Goal: Find specific page/section: Find specific page/section

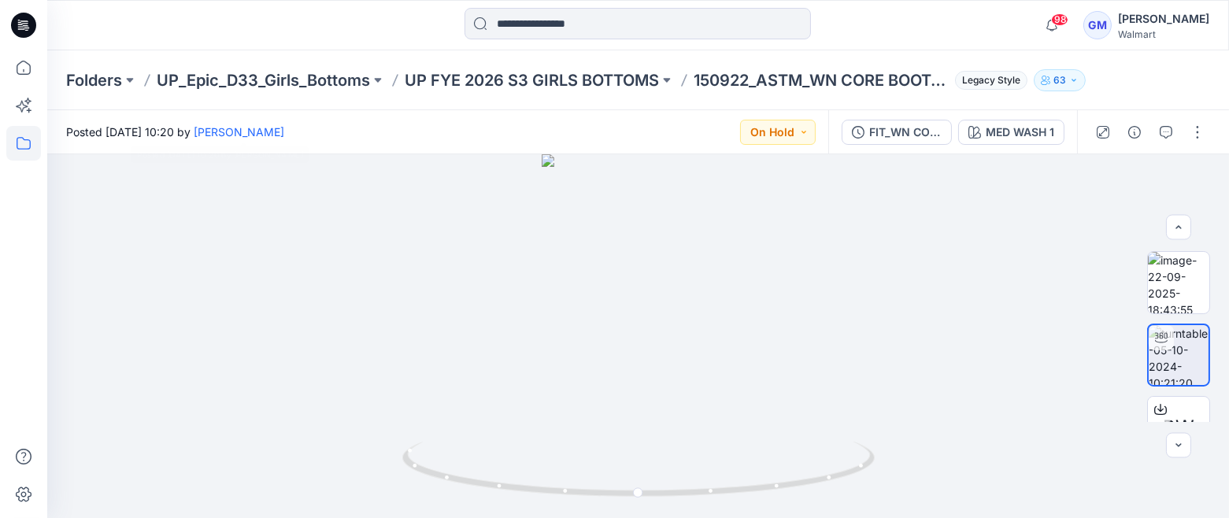
scroll to position [61, 0]
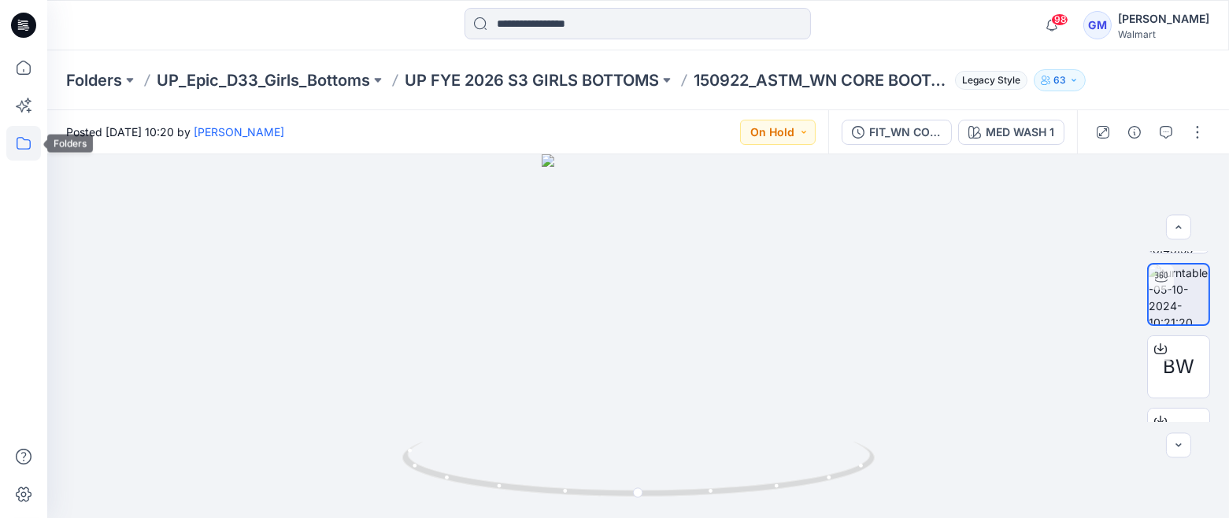
click at [22, 141] on icon at bounding box center [23, 143] width 35 height 35
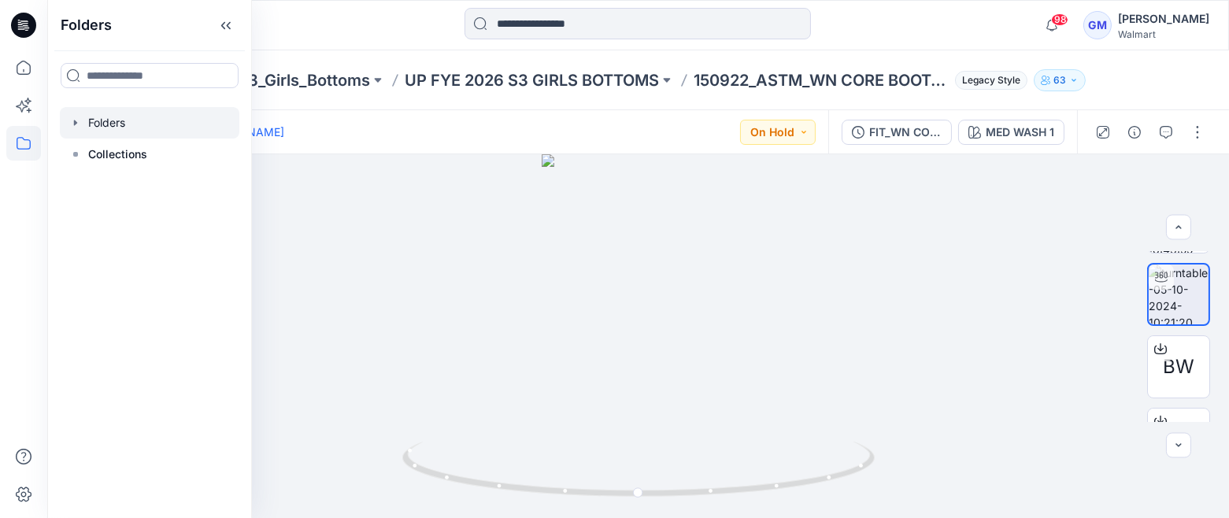
click at [106, 117] on div at bounding box center [150, 122] width 180 height 31
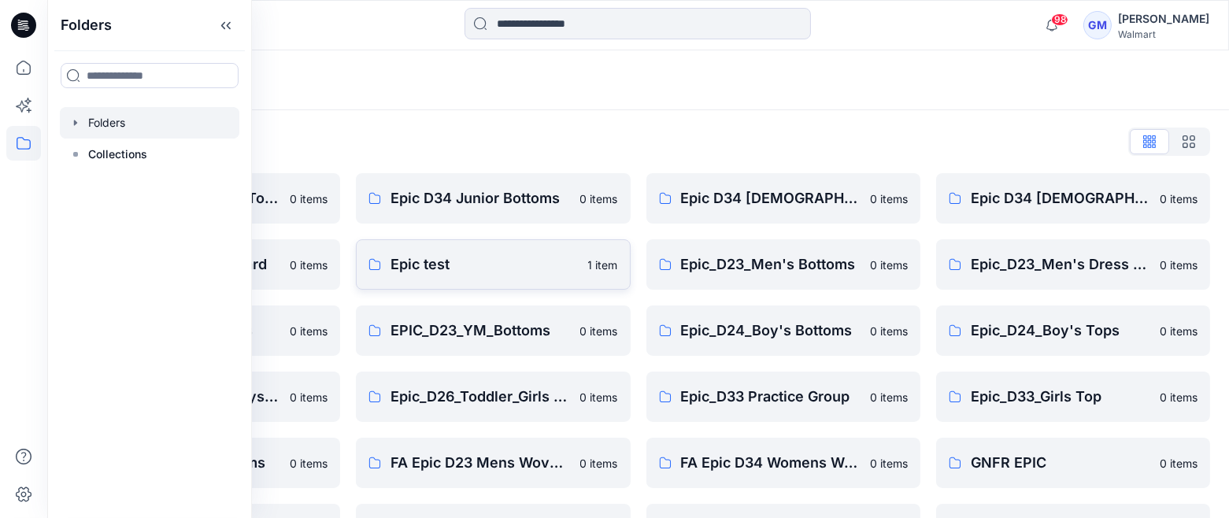
scroll to position [33, 0]
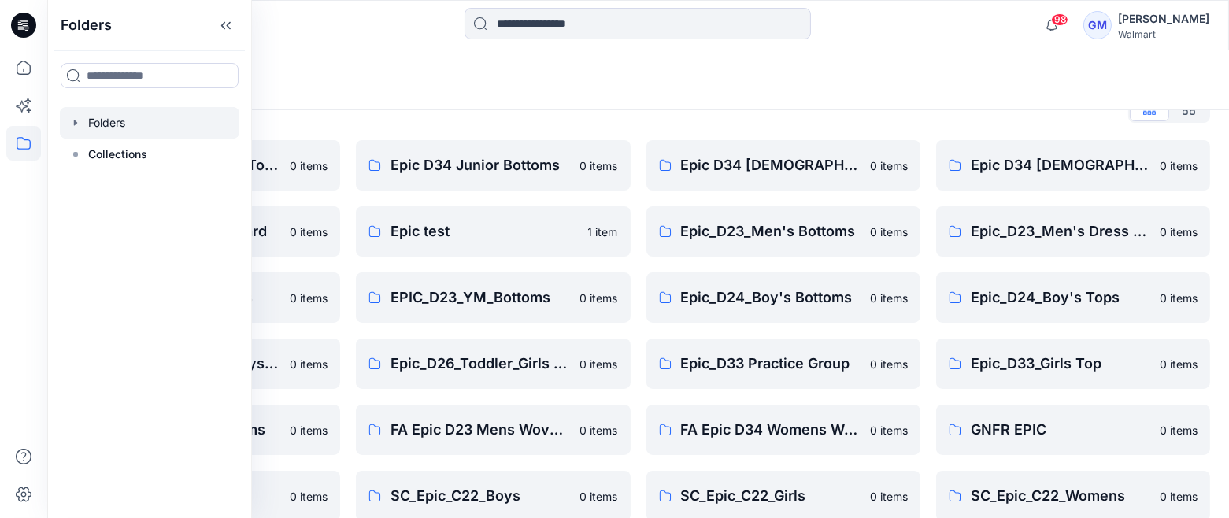
click at [605, 115] on div "Folders List" at bounding box center [638, 108] width 1144 height 25
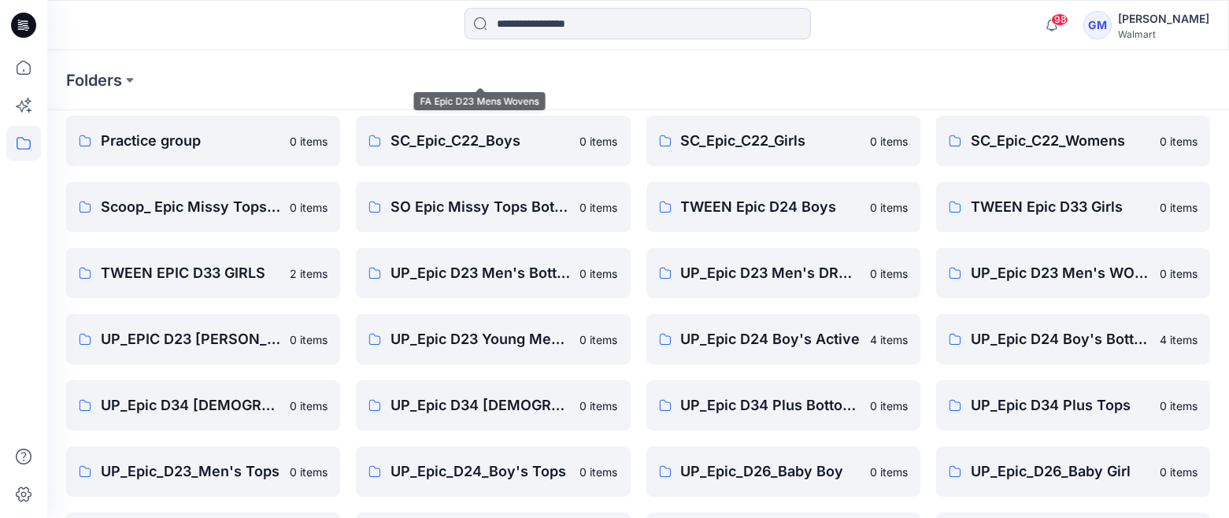
scroll to position [518, 0]
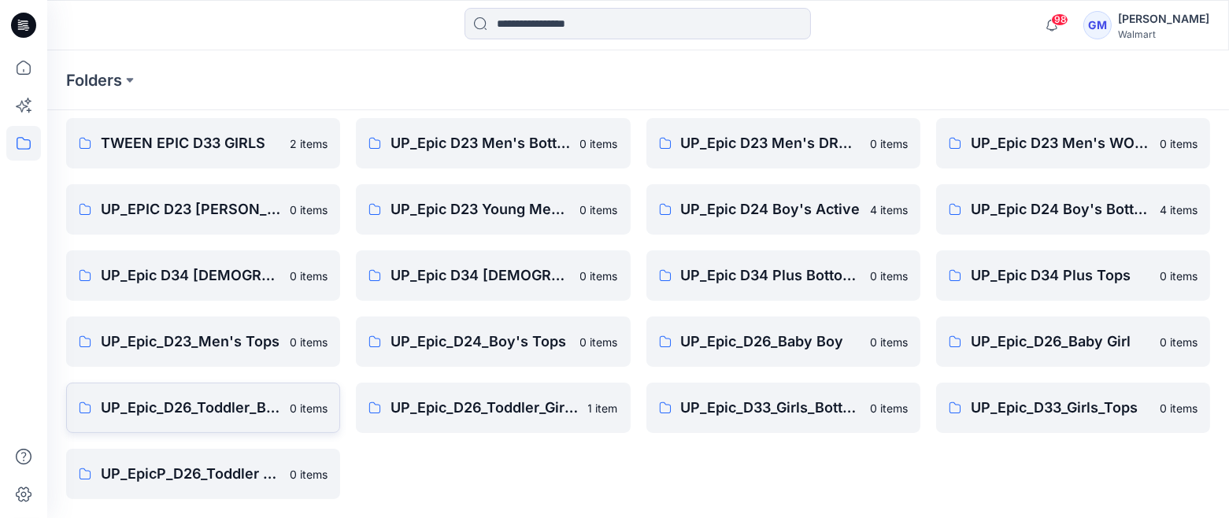
click at [177, 407] on p "UP_Epic_D26_Toddler_Boys Tops & Bottoms" at bounding box center [191, 408] width 180 height 22
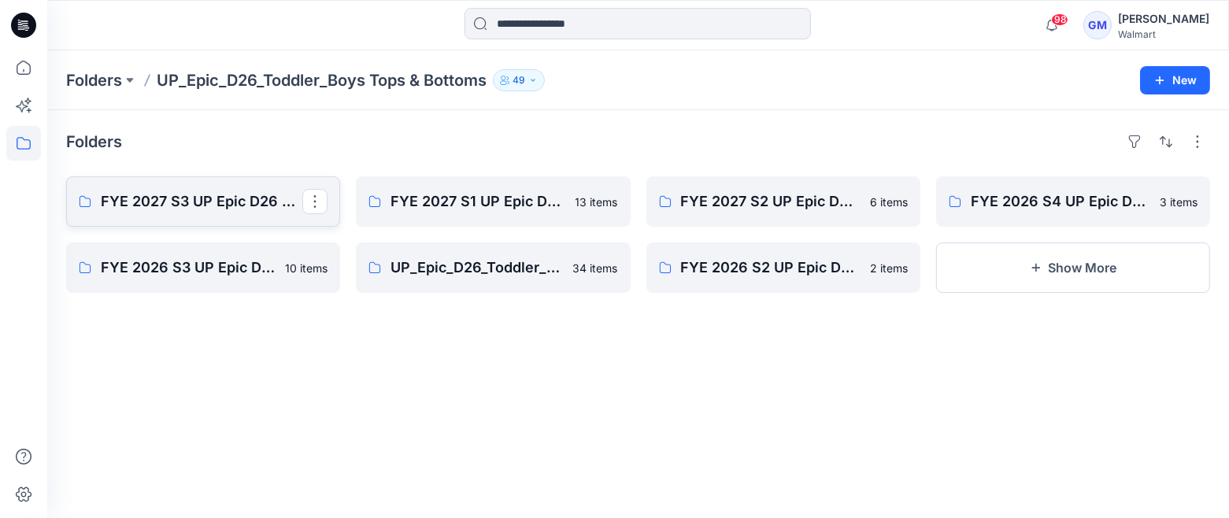
click at [212, 198] on p "FYE 2027 S3 UP Epic D26 Toddler Boy Tops & Bottoms" at bounding box center [202, 202] width 202 height 22
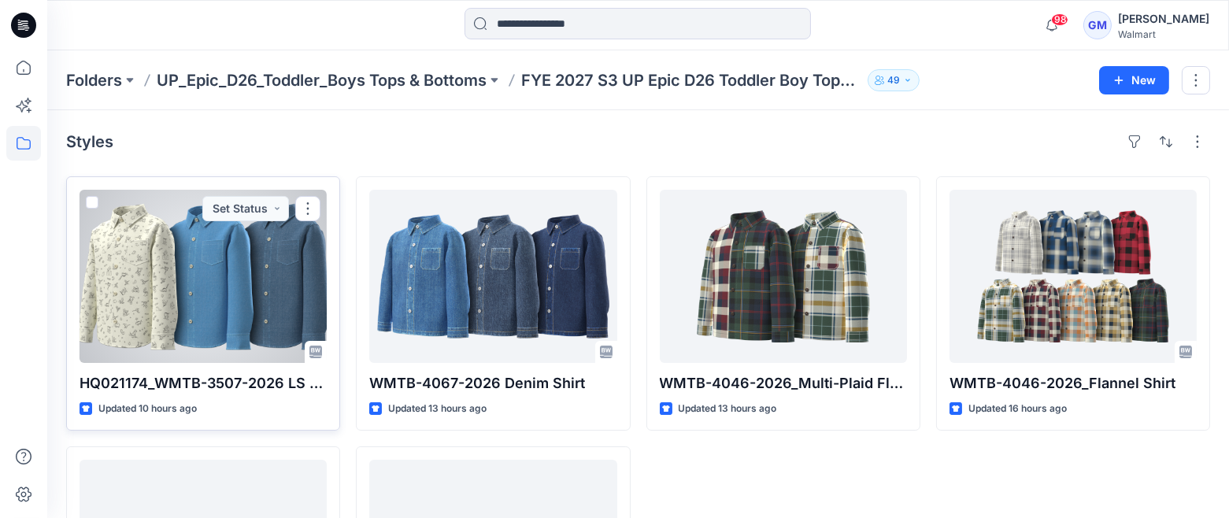
click at [213, 243] on div at bounding box center [203, 276] width 247 height 173
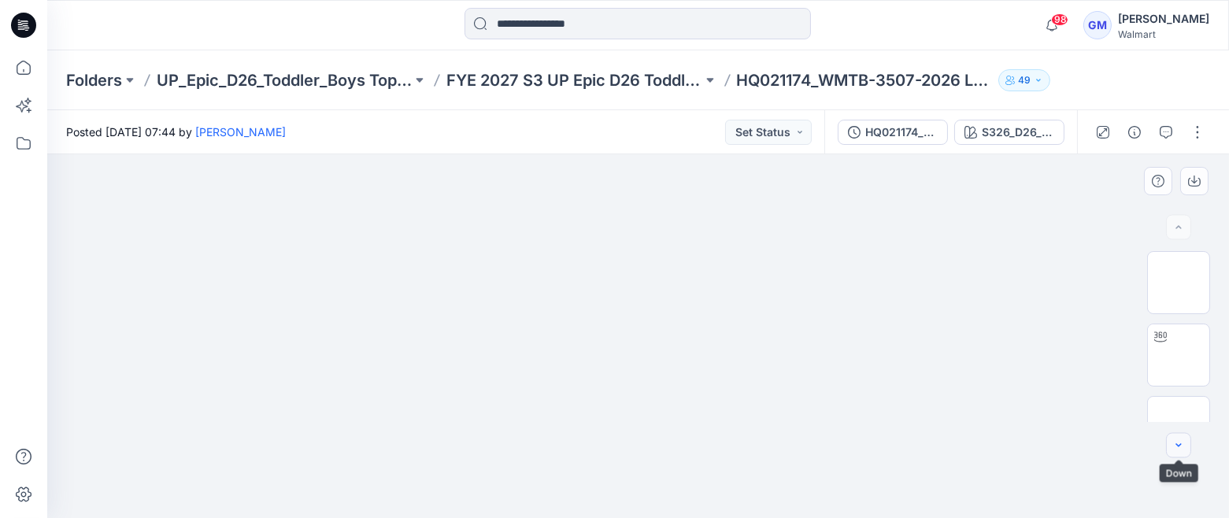
click at [1190, 446] on button "button" at bounding box center [1178, 445] width 25 height 25
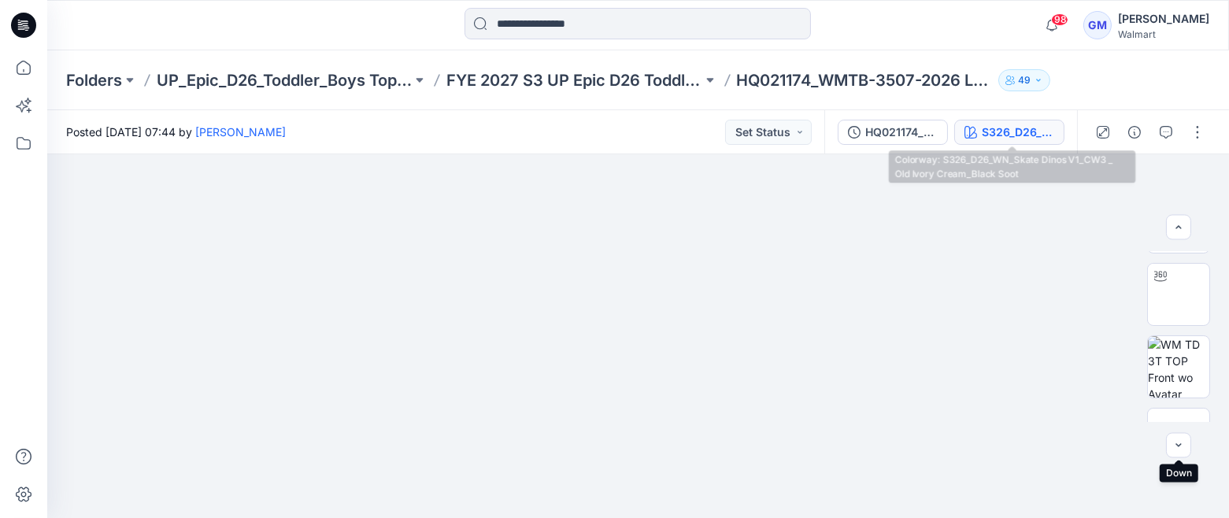
click at [1024, 129] on div "S326_D26_WN_Skate Dinos V1_CW3 _ Old Ivory Cream_Black Soot" at bounding box center [1018, 132] width 72 height 17
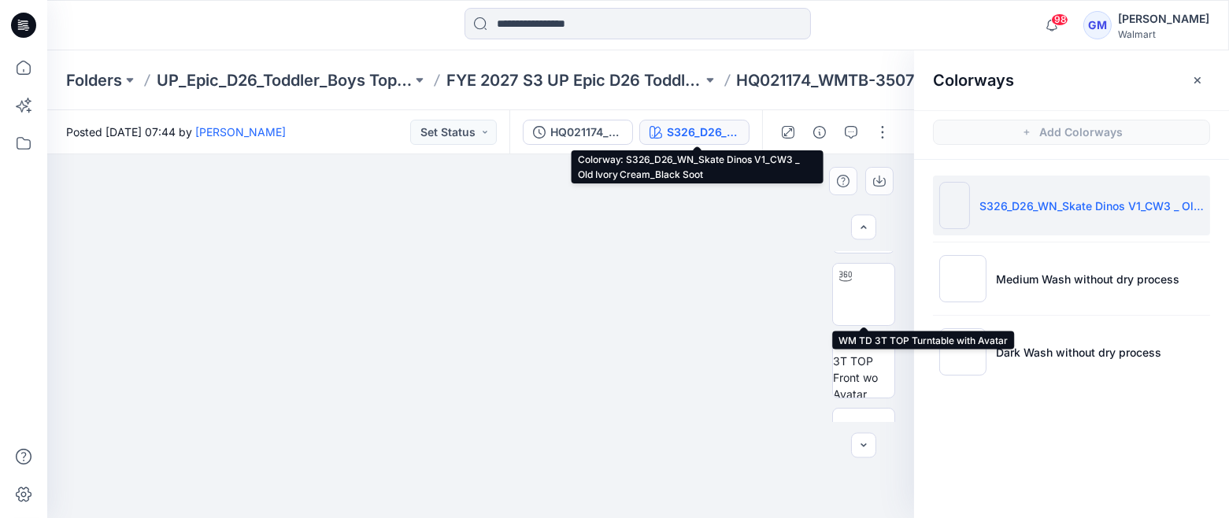
drag, startPoint x: 864, startPoint y: 287, endPoint x: 890, endPoint y: 258, distance: 39.0
click at [864, 287] on img at bounding box center [863, 294] width 61 height 61
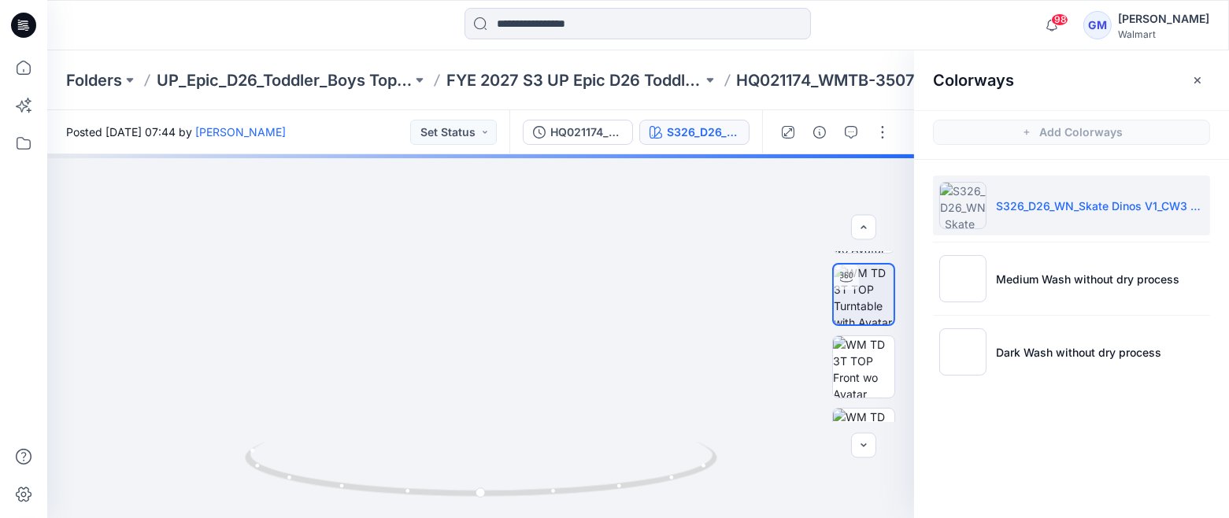
click at [988, 216] on li "S326_D26_WN_Skate Dinos V1_CW3 _ Old Ivory Cream_Black Soot" at bounding box center [1071, 206] width 277 height 60
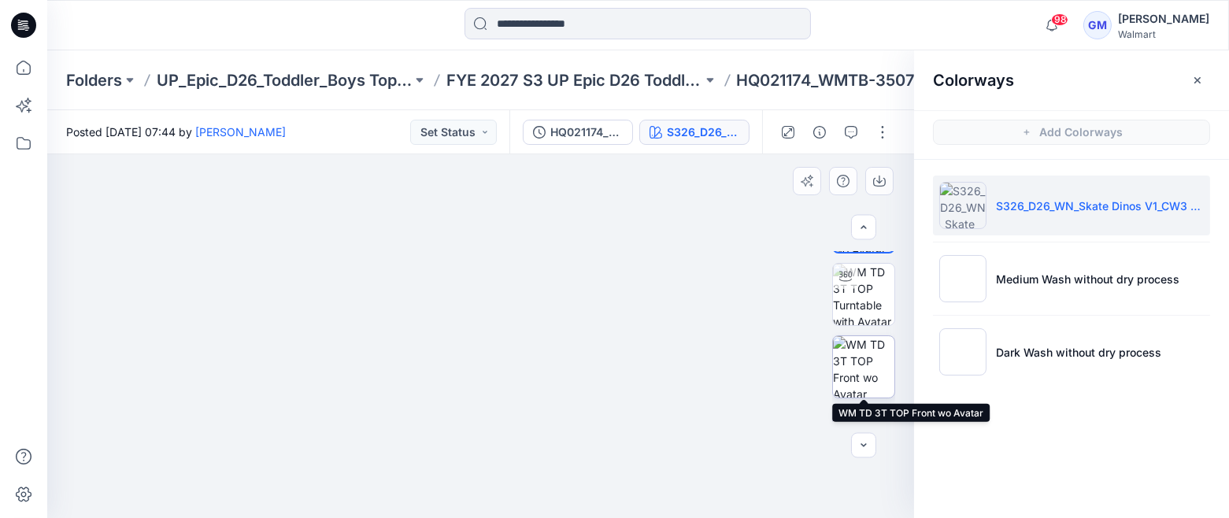
click at [851, 353] on img at bounding box center [863, 366] width 61 height 61
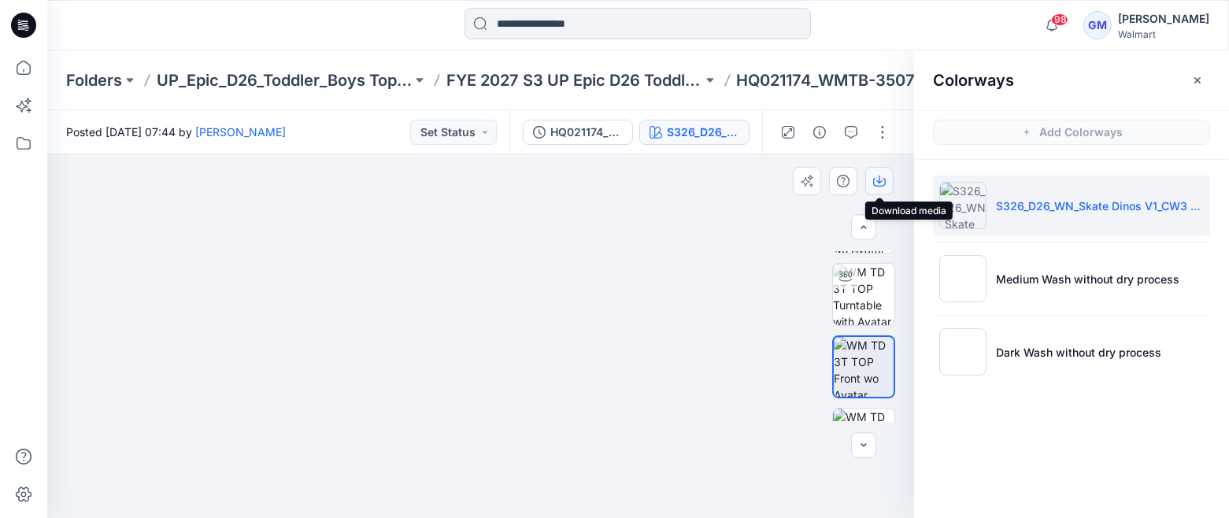
click at [878, 180] on icon "button" at bounding box center [879, 181] width 13 height 13
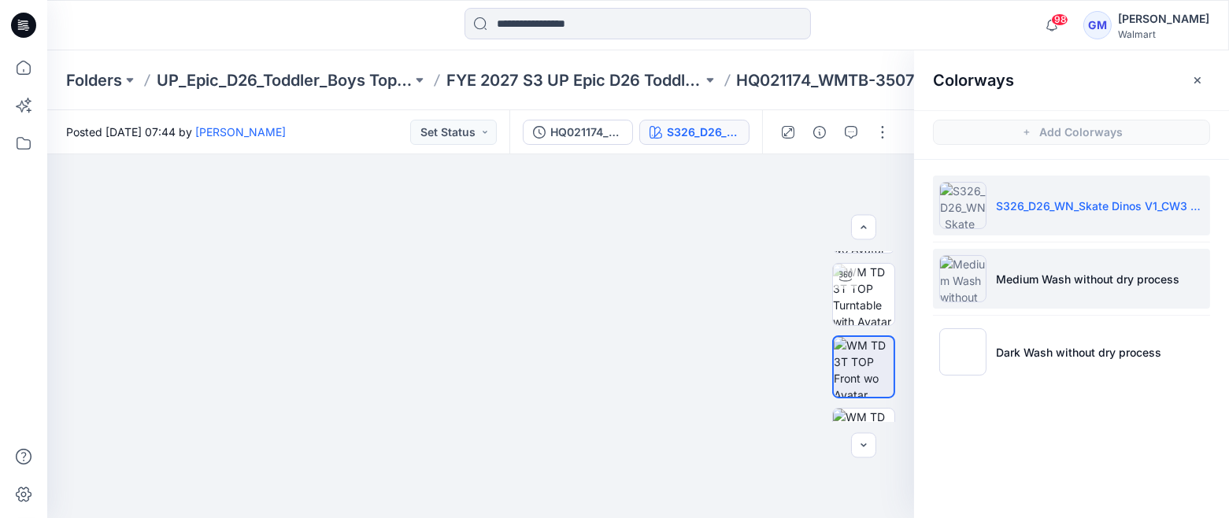
click at [1104, 276] on p "Medium Wash without dry process" at bounding box center [1087, 279] width 183 height 17
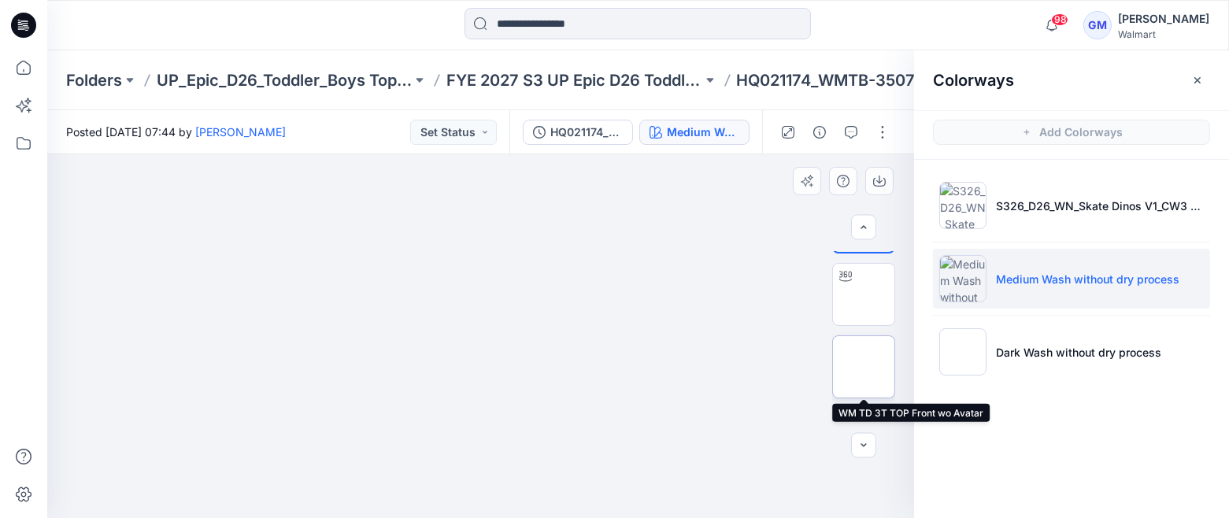
click at [864, 367] on img at bounding box center [864, 367] width 0 height 0
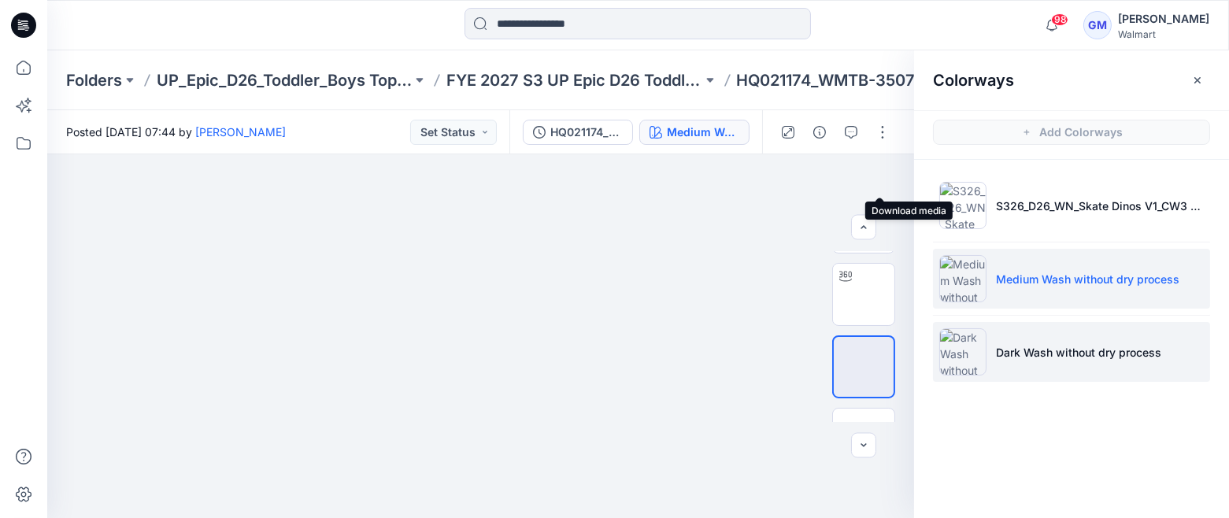
drag, startPoint x: 881, startPoint y: 182, endPoint x: 1043, endPoint y: 350, distance: 232.8
click at [0, 0] on icon "button" at bounding box center [0, 0] width 0 height 0
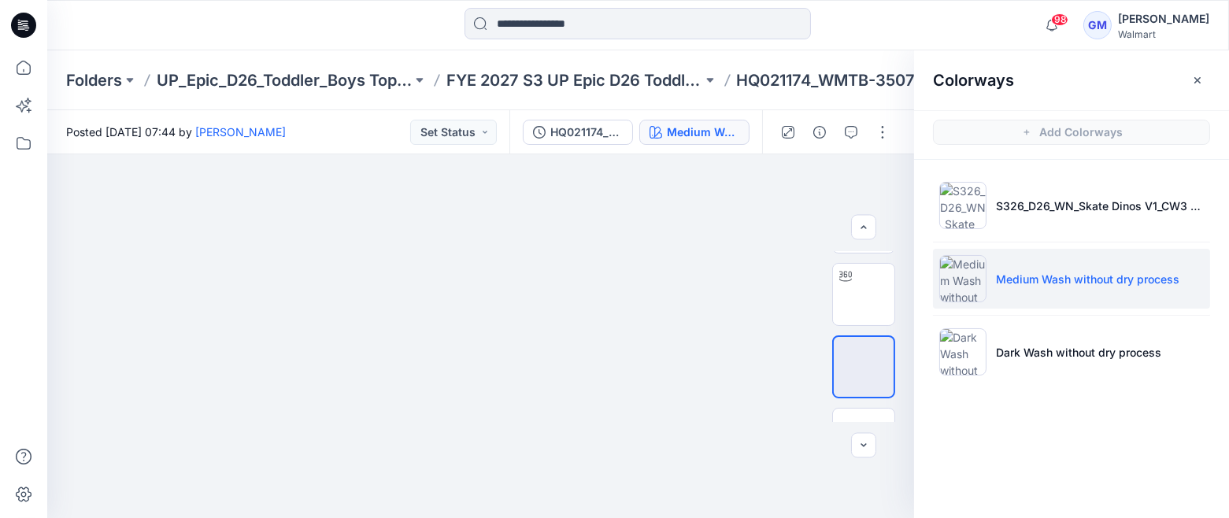
drag, startPoint x: 1068, startPoint y: 364, endPoint x: 1006, endPoint y: 318, distance: 77.2
click at [1067, 364] on li "Dark Wash without dry process" at bounding box center [1071, 352] width 277 height 60
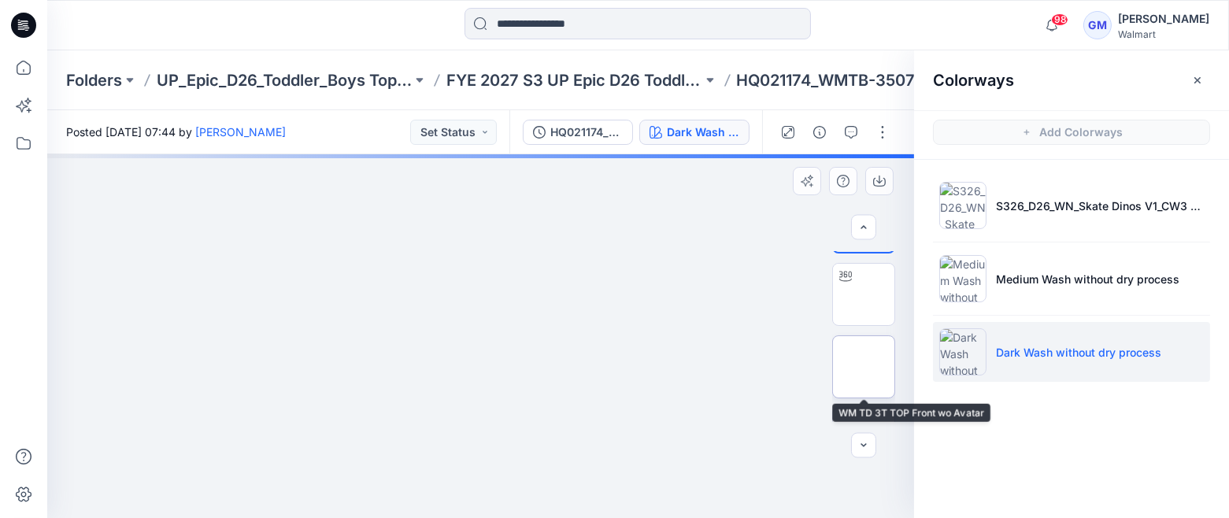
click at [864, 367] on img at bounding box center [864, 367] width 0 height 0
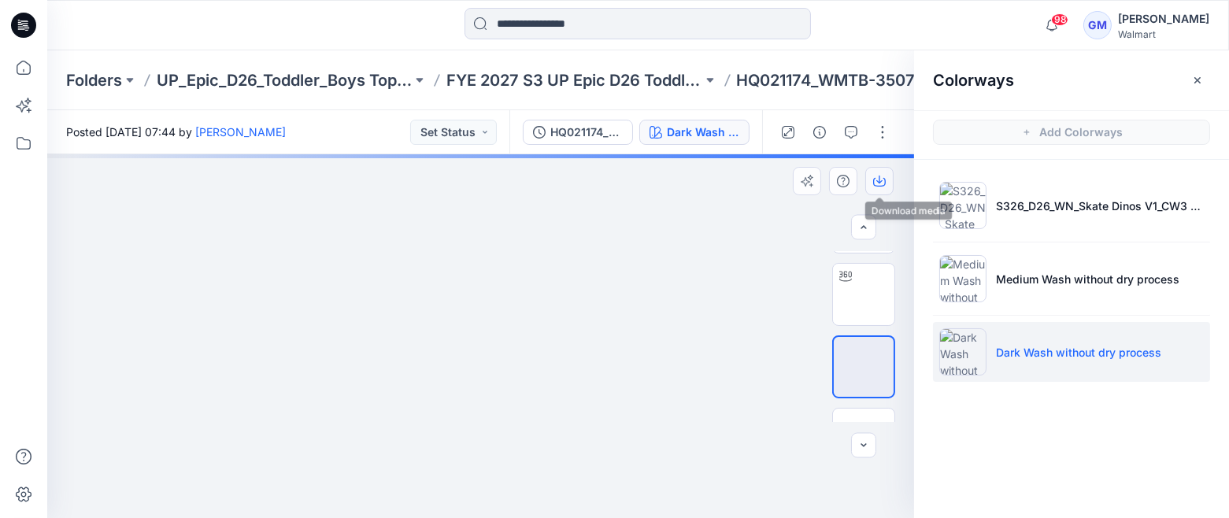
click at [878, 183] on icon "button" at bounding box center [879, 181] width 13 height 13
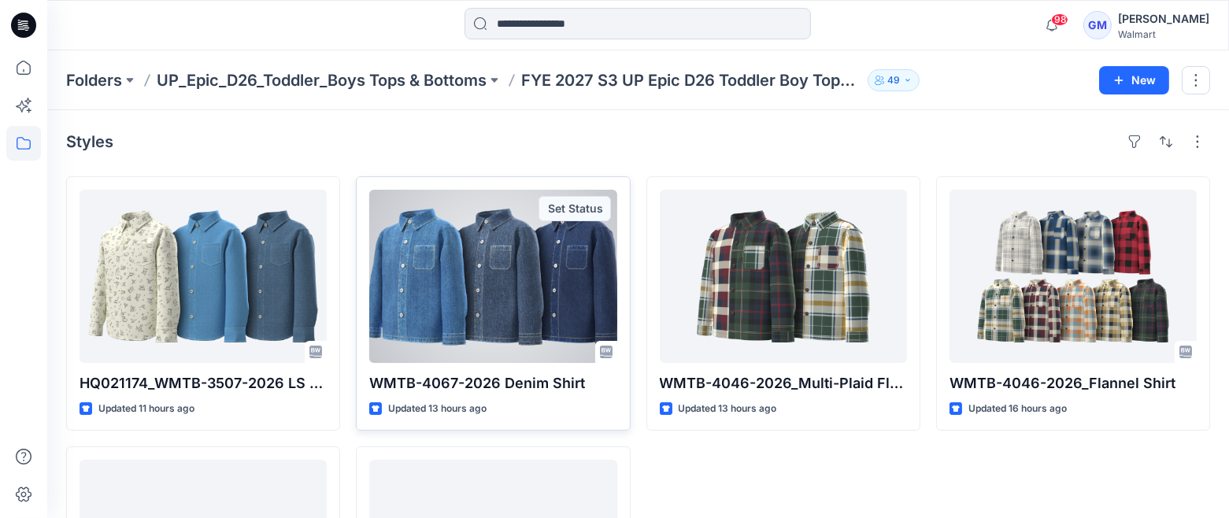
click at [476, 285] on div at bounding box center [492, 276] width 247 height 173
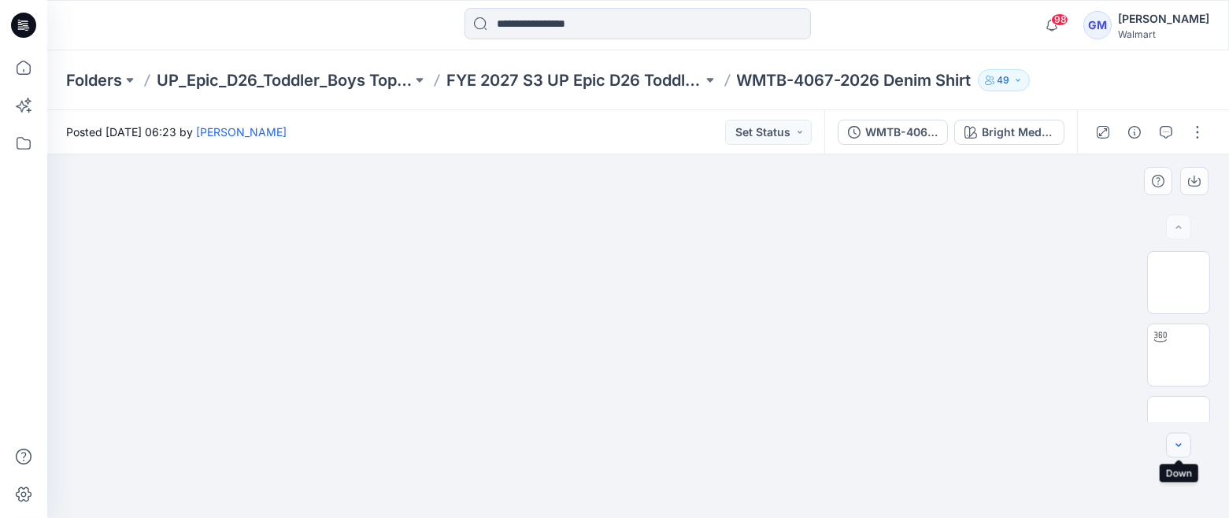
click at [1182, 444] on icon "button" at bounding box center [1178, 445] width 13 height 13
click at [1030, 127] on div "Bright Medium Wash" at bounding box center [1018, 132] width 72 height 17
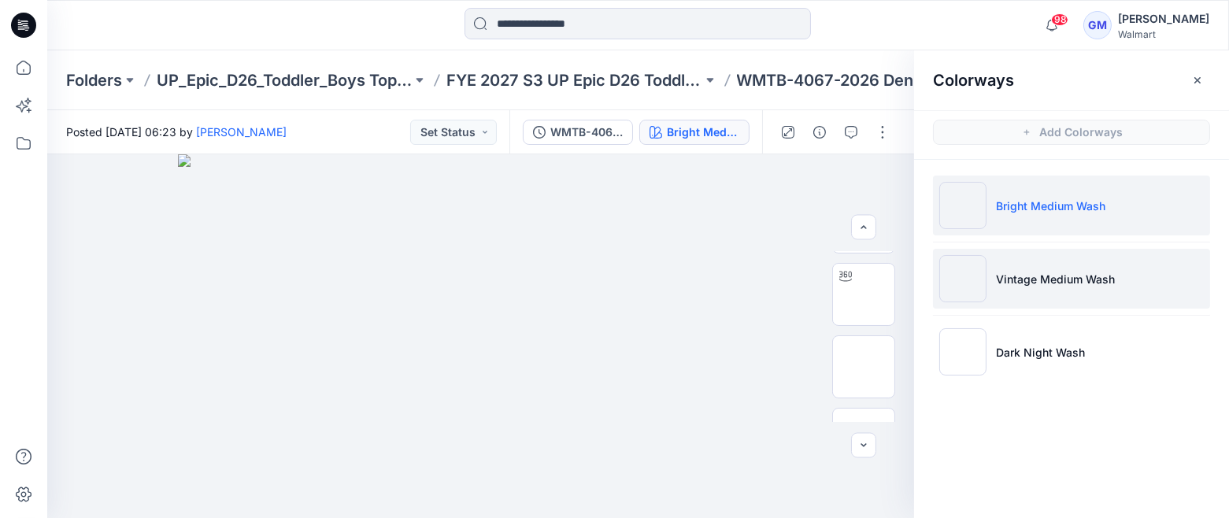
click at [1012, 276] on p "Vintage Medium Wash" at bounding box center [1055, 279] width 119 height 17
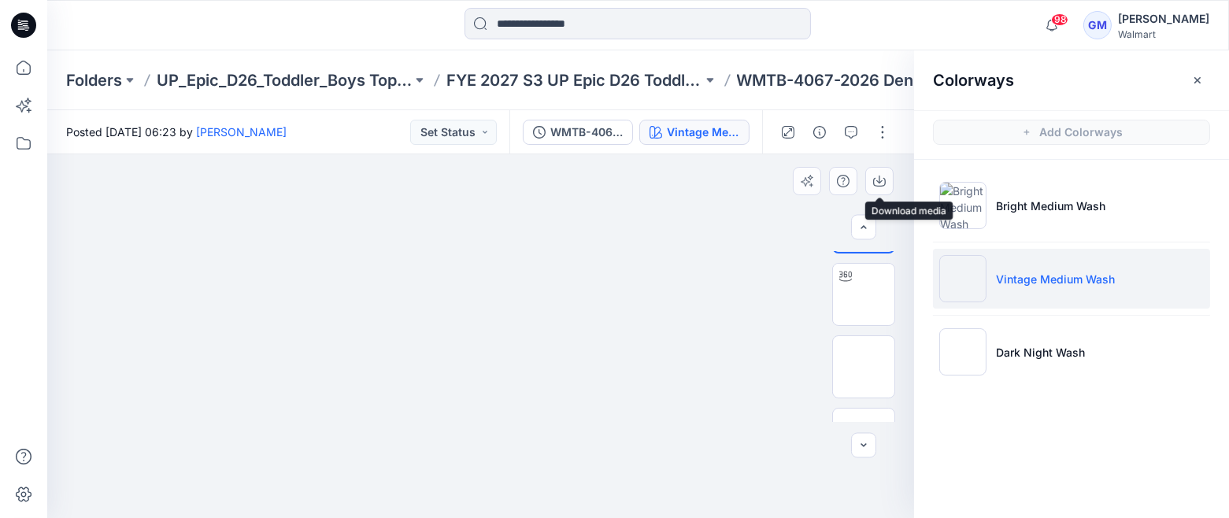
drag, startPoint x: 881, startPoint y: 187, endPoint x: 884, endPoint y: 201, distance: 14.5
click at [881, 187] on button "button" at bounding box center [879, 181] width 28 height 28
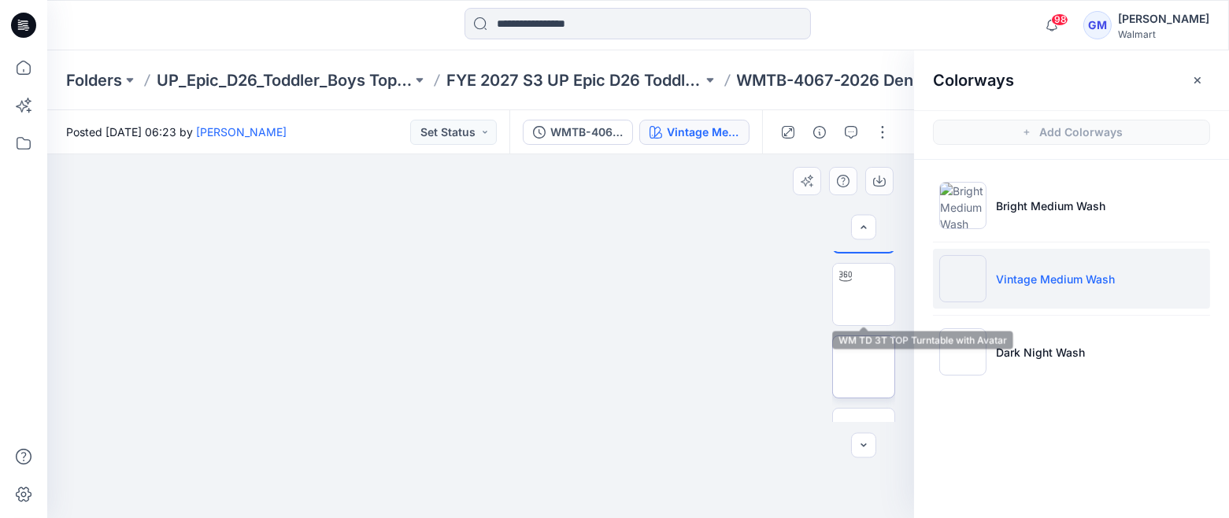
click at [864, 367] on img at bounding box center [864, 367] width 0 height 0
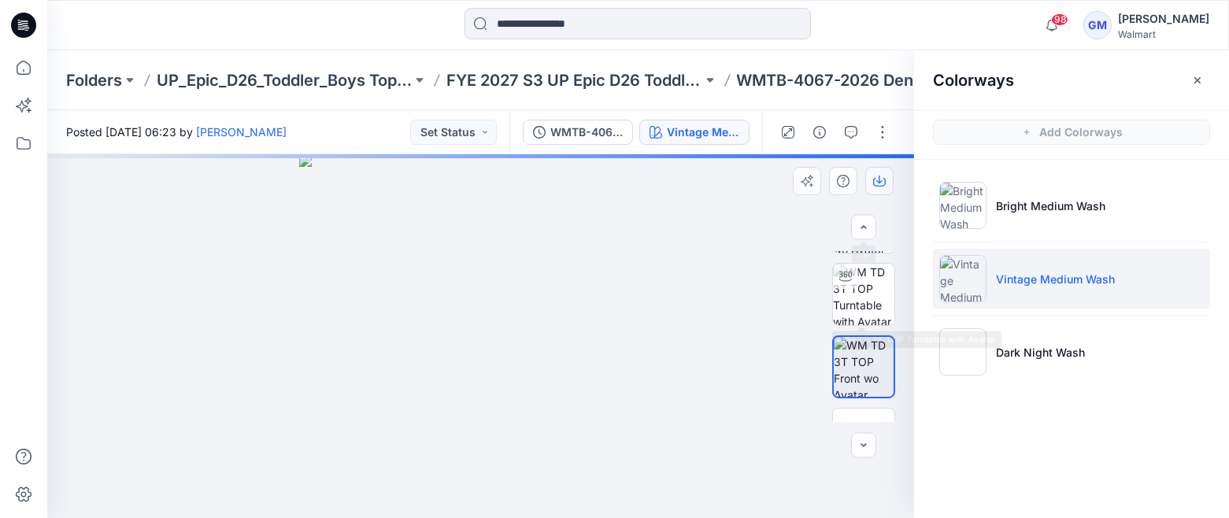
click at [875, 175] on icon "button" at bounding box center [879, 181] width 13 height 13
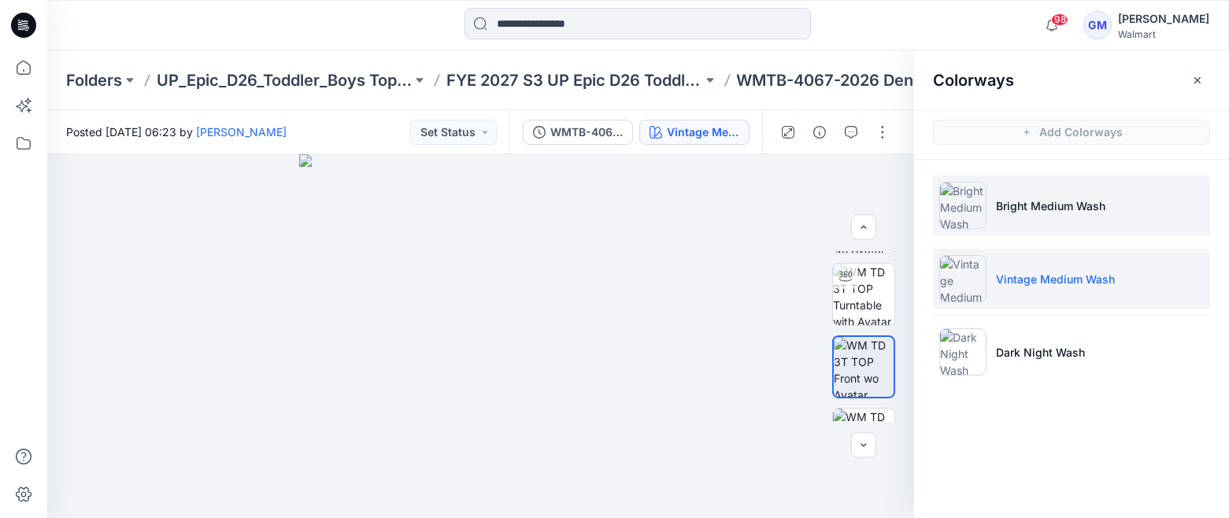
click at [983, 206] on img at bounding box center [962, 205] width 47 height 47
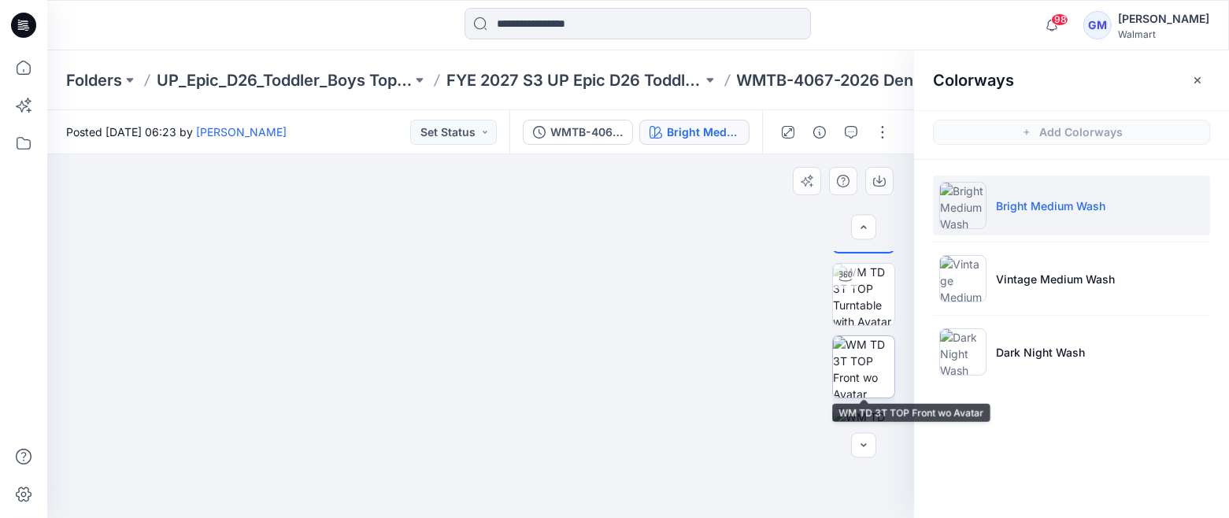
click at [858, 369] on img at bounding box center [863, 366] width 61 height 61
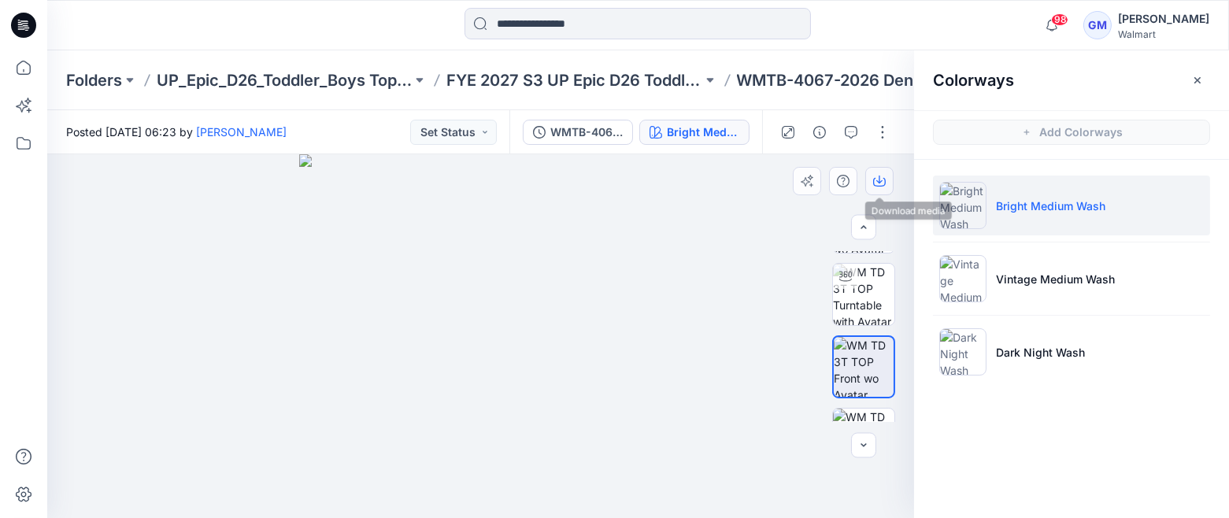
click at [879, 179] on icon "button" at bounding box center [879, 181] width 13 height 13
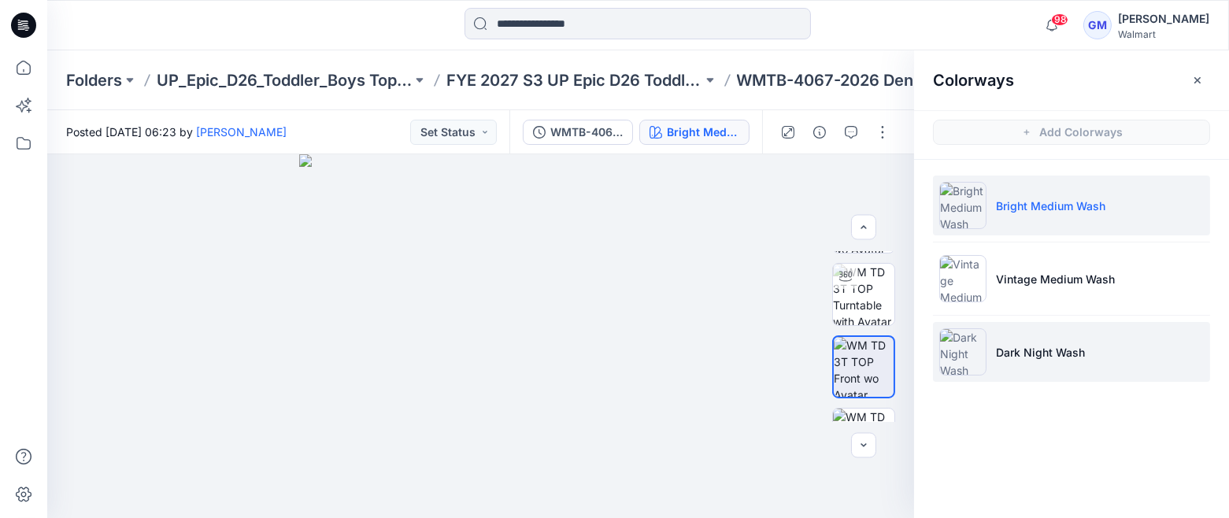
click at [1014, 352] on p "Dark Night Wash" at bounding box center [1040, 352] width 89 height 17
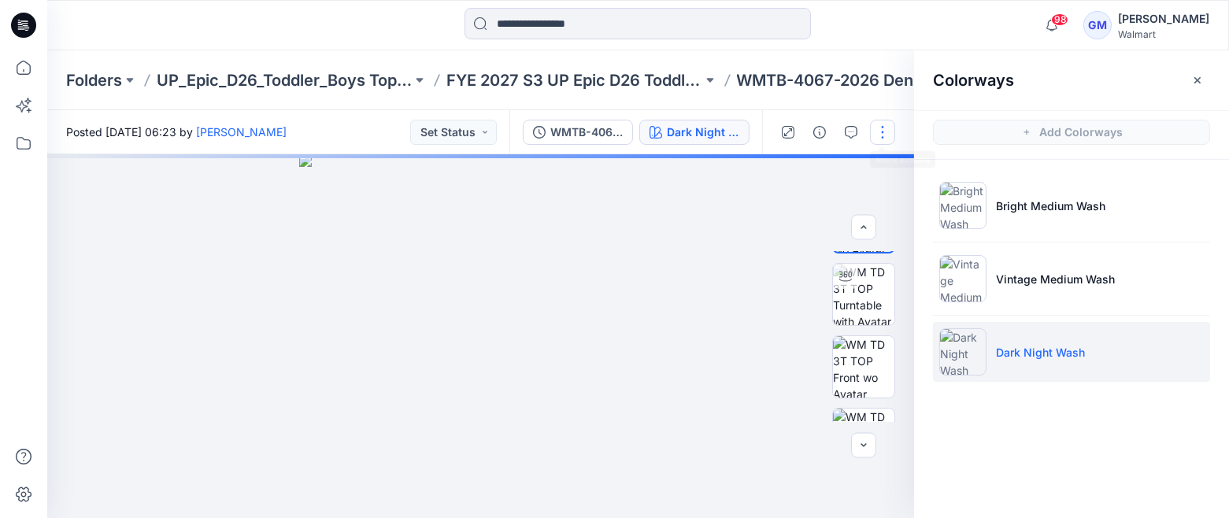
click at [876, 131] on button "button" at bounding box center [882, 132] width 25 height 25
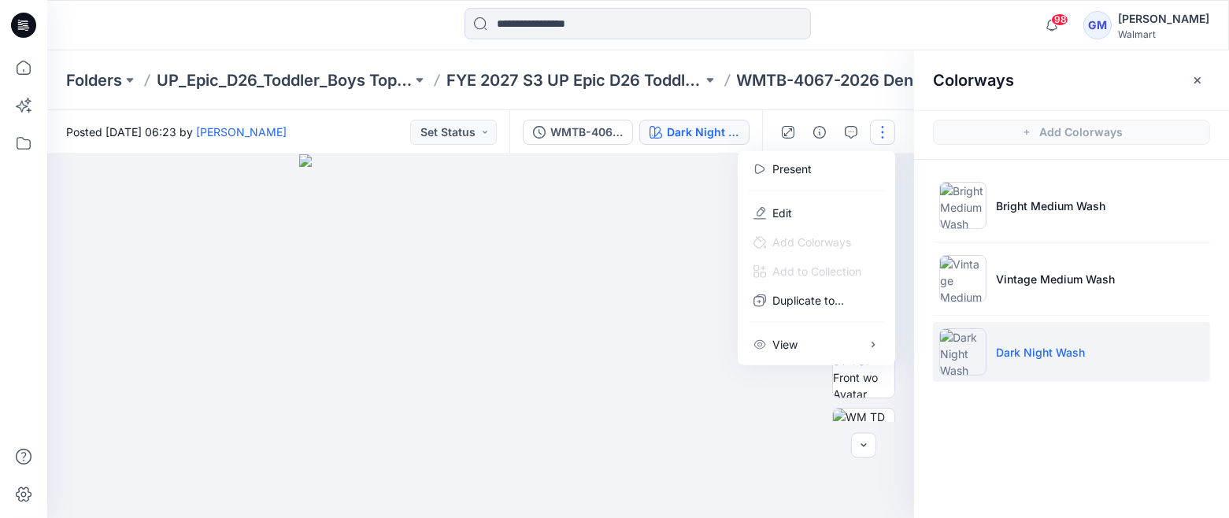
click at [653, 308] on img at bounding box center [481, 336] width 364 height 364
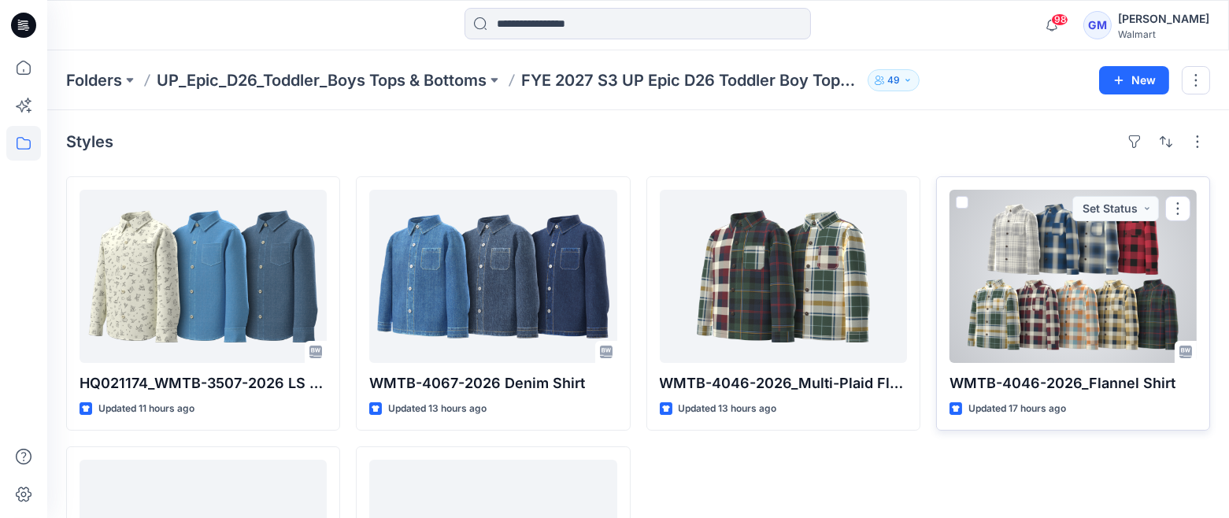
click at [1056, 239] on div at bounding box center [1073, 276] width 247 height 173
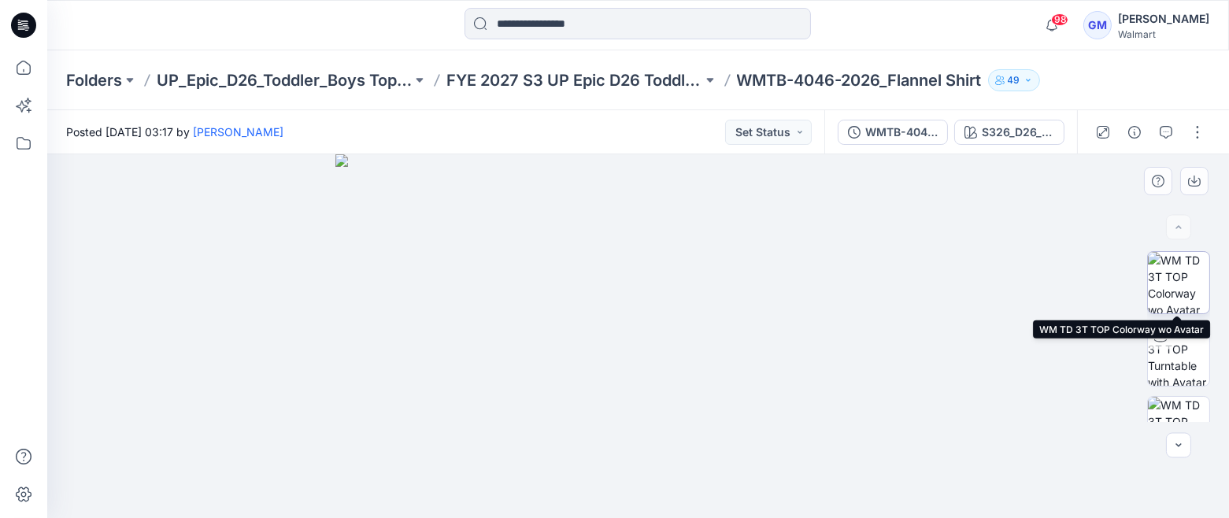
click at [1172, 289] on img at bounding box center [1178, 282] width 61 height 61
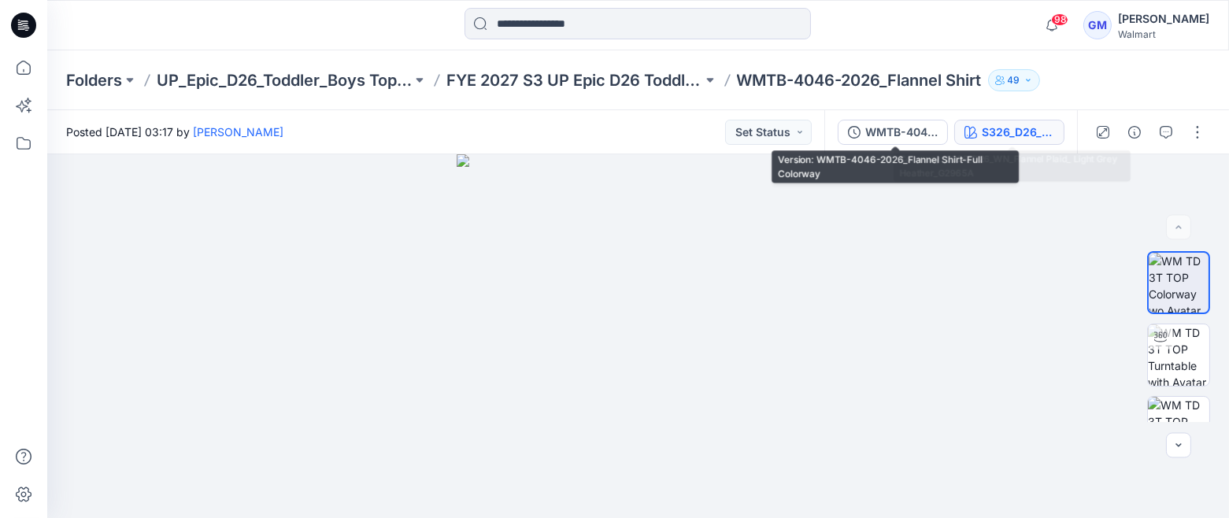
click at [1013, 130] on div "S326_D26_WN_Flannel Plaid_ Light Grey Heather_G2965A" at bounding box center [1018, 132] width 72 height 17
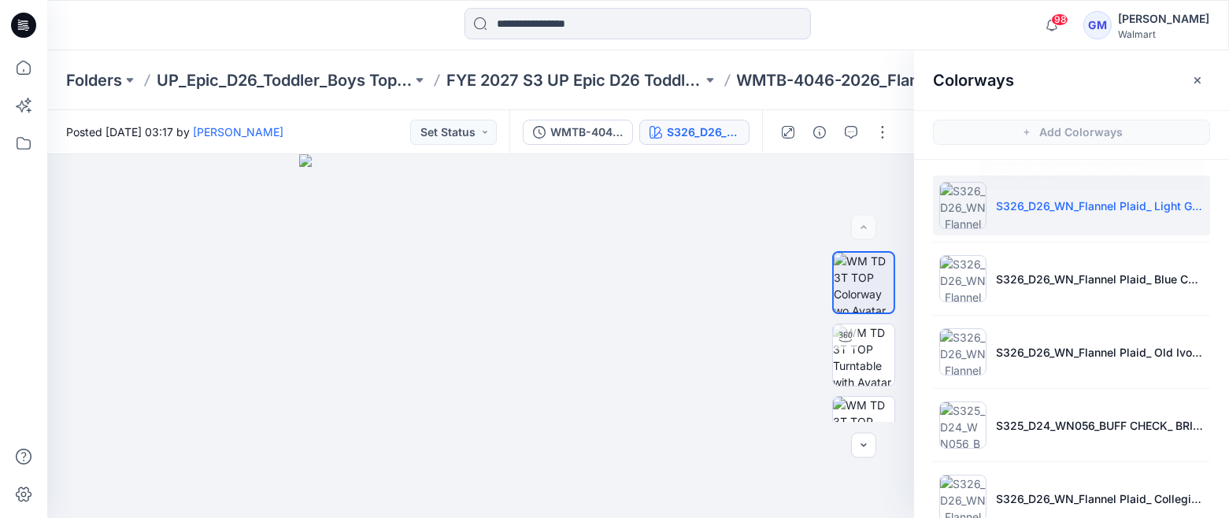
click at [1015, 206] on p "S326_D26_WN_Flannel Plaid_ Light Grey Heather_G2965A" at bounding box center [1100, 206] width 208 height 17
click at [858, 409] on img at bounding box center [863, 427] width 61 height 61
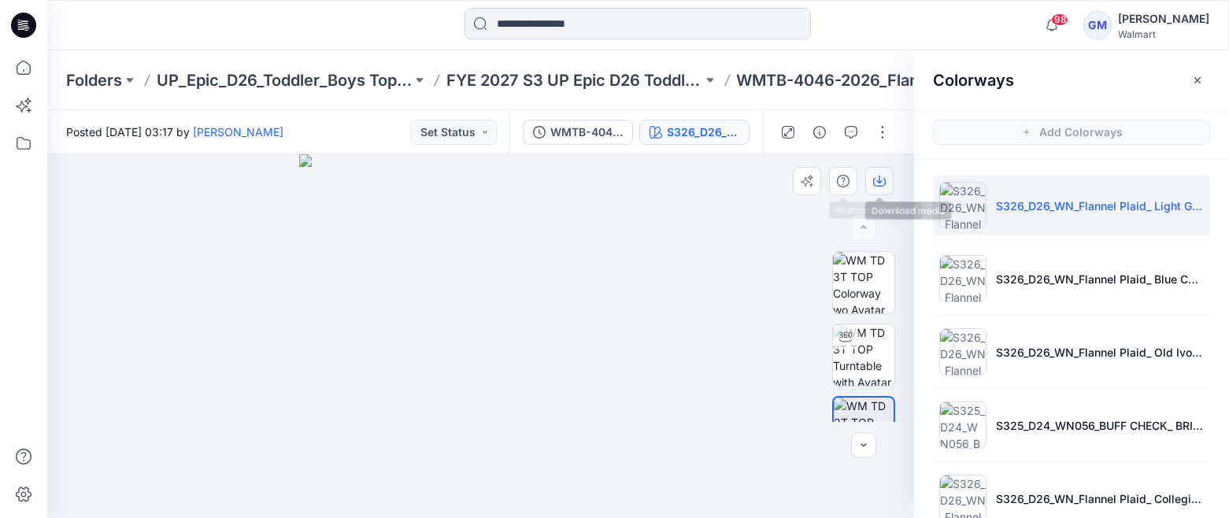
click at [880, 183] on icon "button" at bounding box center [879, 181] width 13 height 13
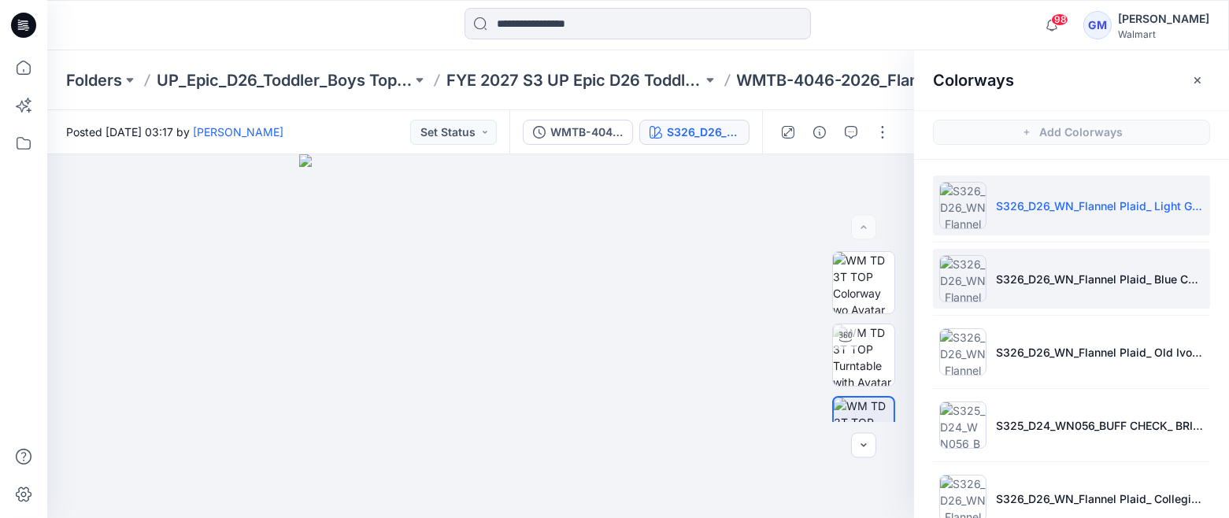
click at [1040, 289] on li "S326_D26_WN_Flannel Plaid_ Blue Cove_G2969i" at bounding box center [1071, 279] width 277 height 60
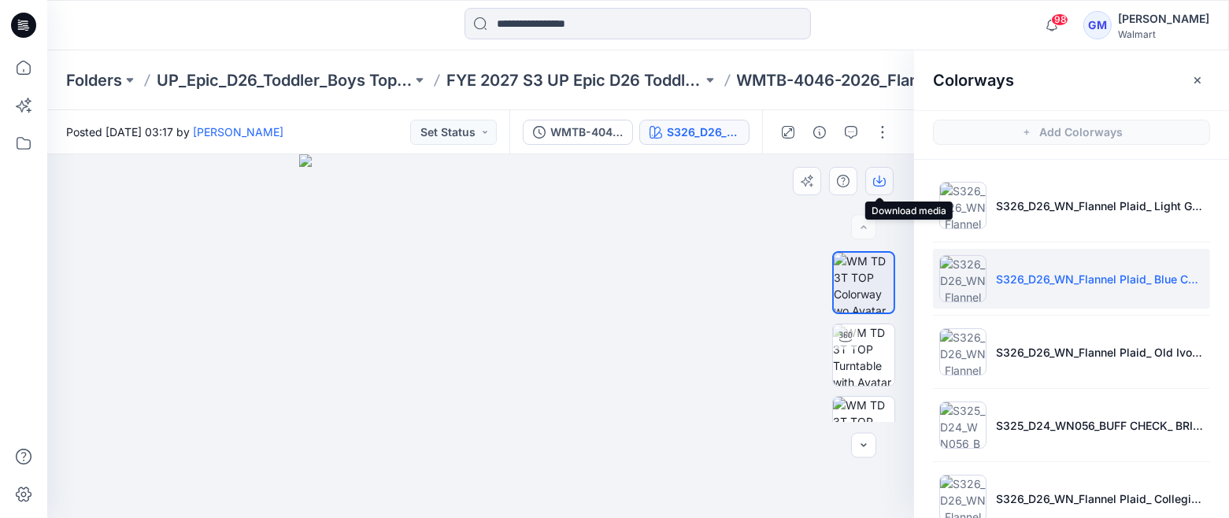
click at [876, 181] on icon "button" at bounding box center [879, 181] width 13 height 13
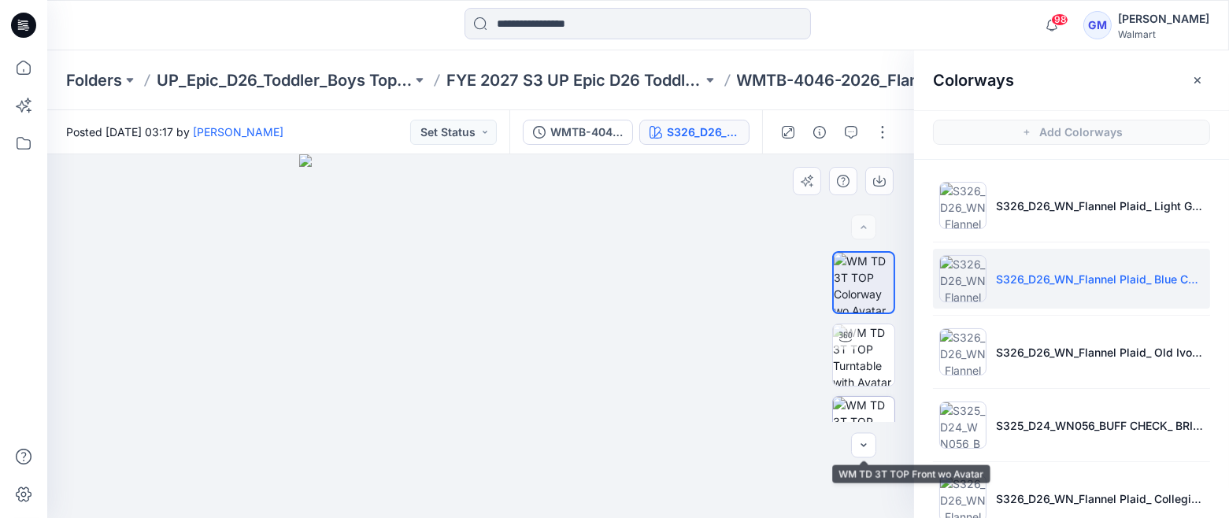
click at [840, 415] on img at bounding box center [863, 427] width 61 height 61
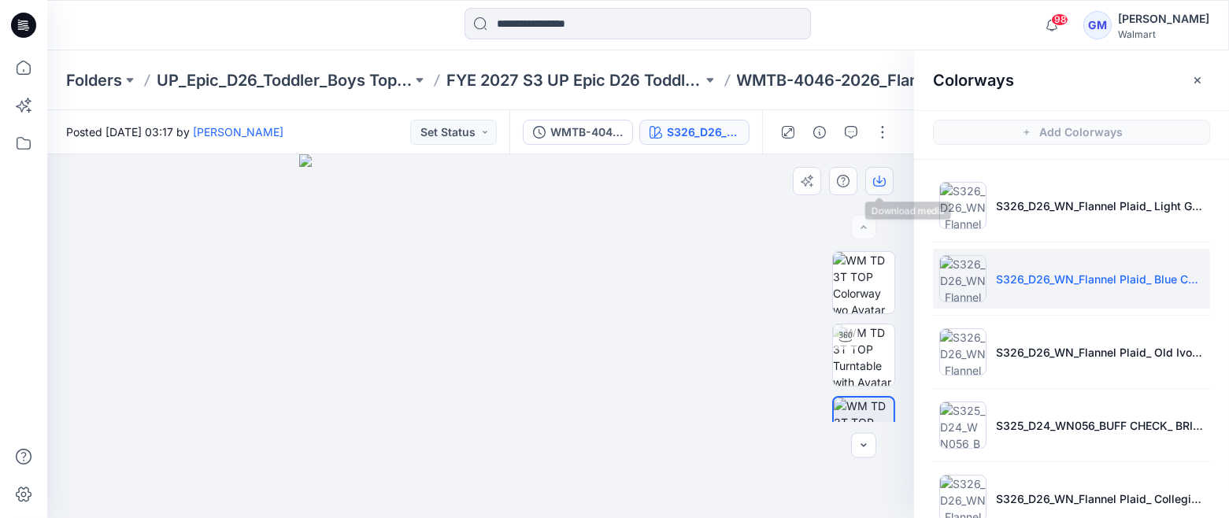
click at [880, 186] on icon "button" at bounding box center [879, 181] width 13 height 13
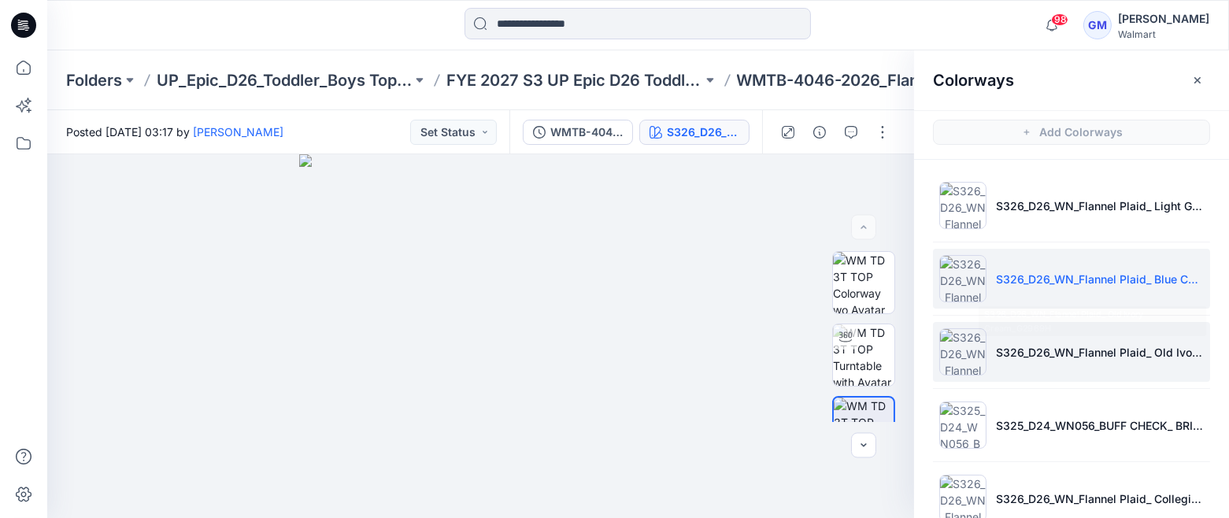
click at [1037, 355] on p "S326_D26_WN_Flannel Plaid_ Old Ivory Cream_G2969H" at bounding box center [1100, 352] width 208 height 17
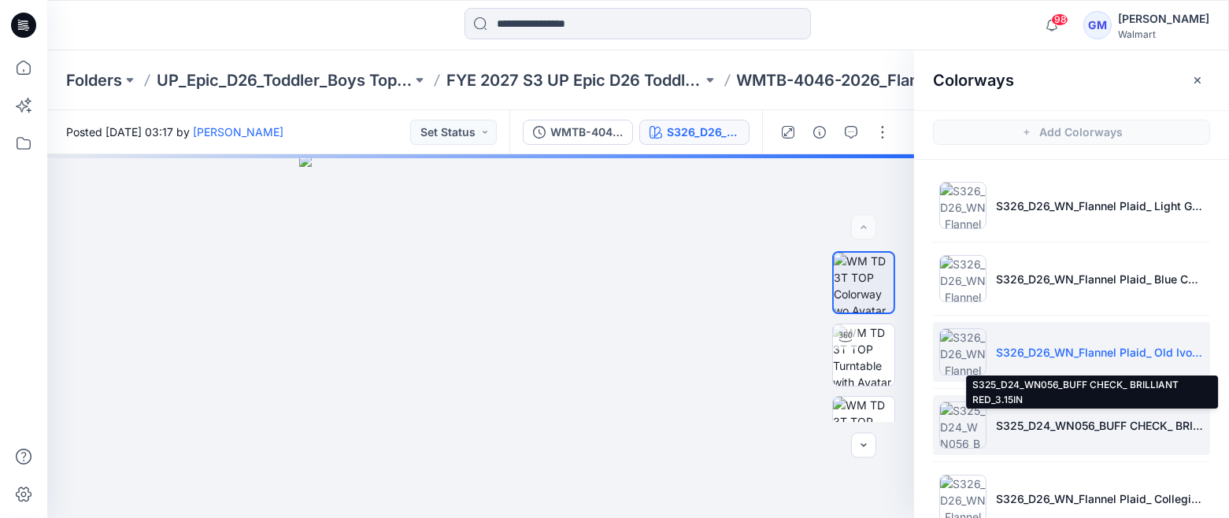
click at [1005, 431] on p "S325_D24_WN056_BUFF CHECK_ BRILLIANT RED_3.15IN" at bounding box center [1100, 425] width 208 height 17
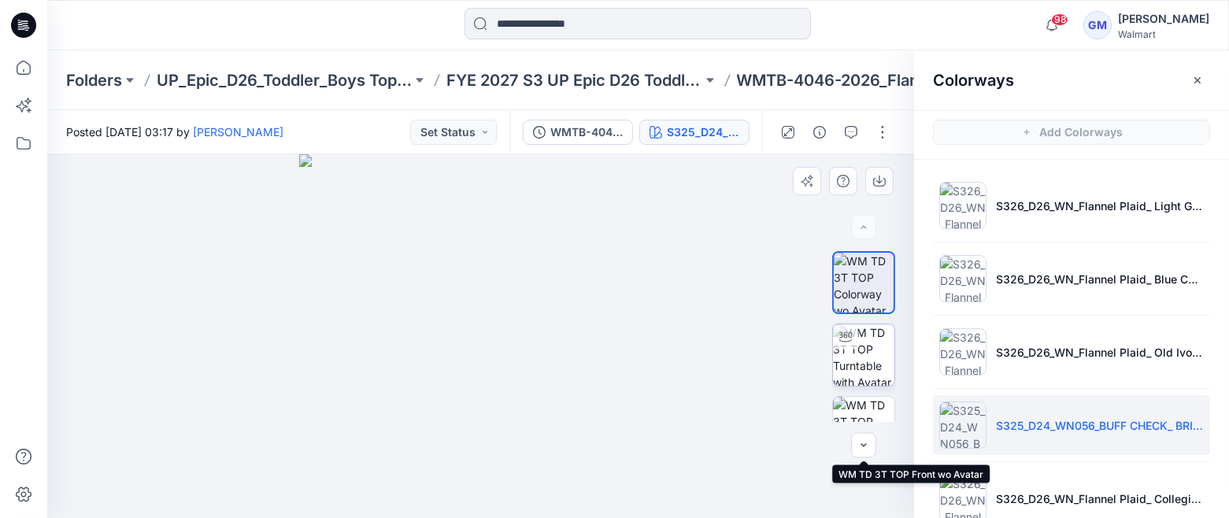
drag, startPoint x: 865, startPoint y: 400, endPoint x: 858, endPoint y: 359, distance: 41.4
click at [865, 400] on img at bounding box center [863, 427] width 61 height 61
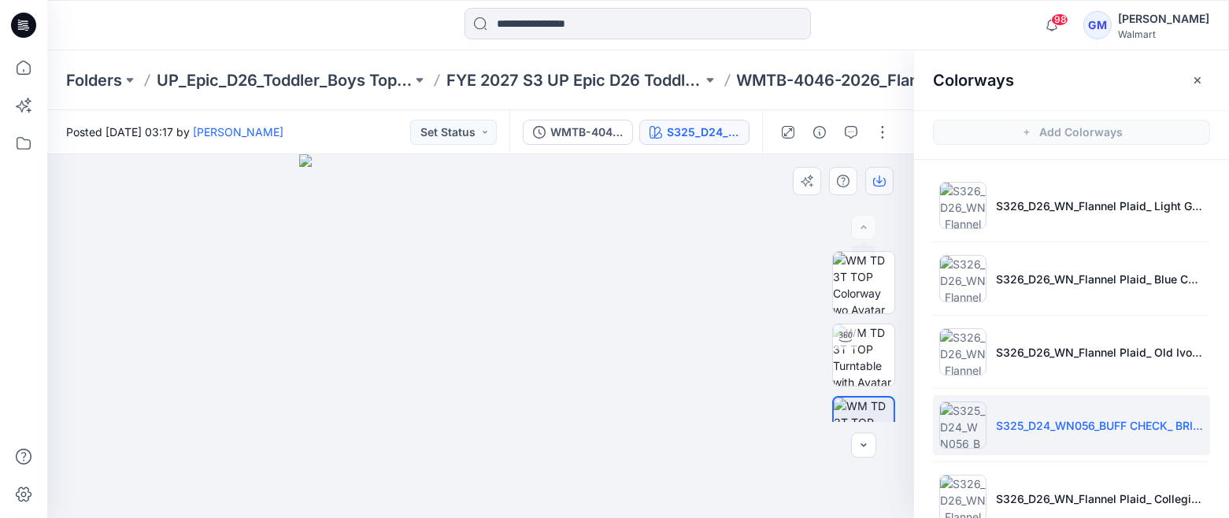
click at [876, 180] on icon "button" at bounding box center [879, 180] width 6 height 8
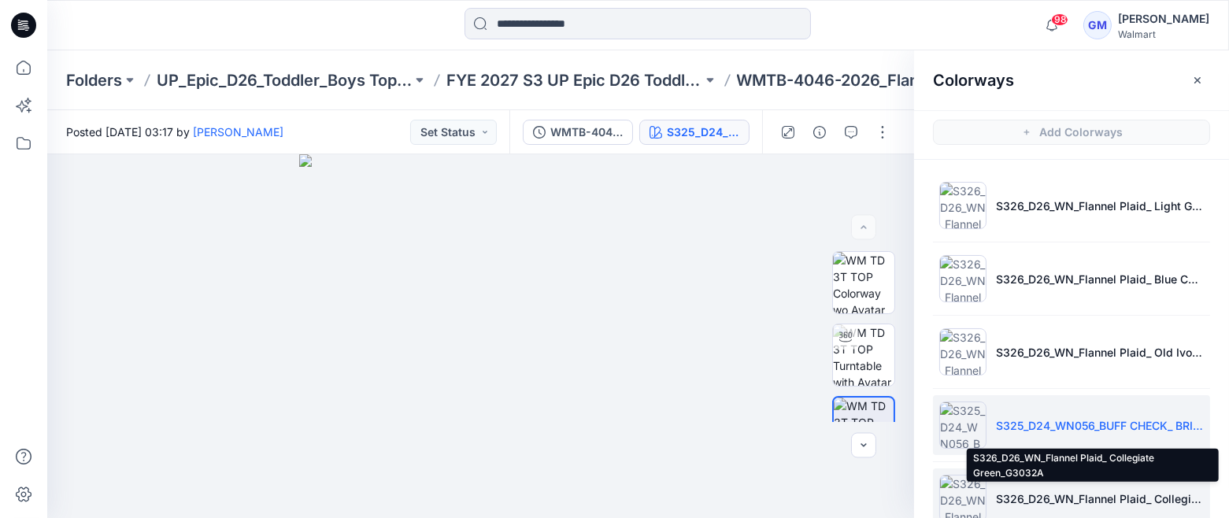
click at [1023, 491] on p "S326_D26_WN_Flannel Plaid_ Collegiate Green_G3032A" at bounding box center [1100, 499] width 208 height 17
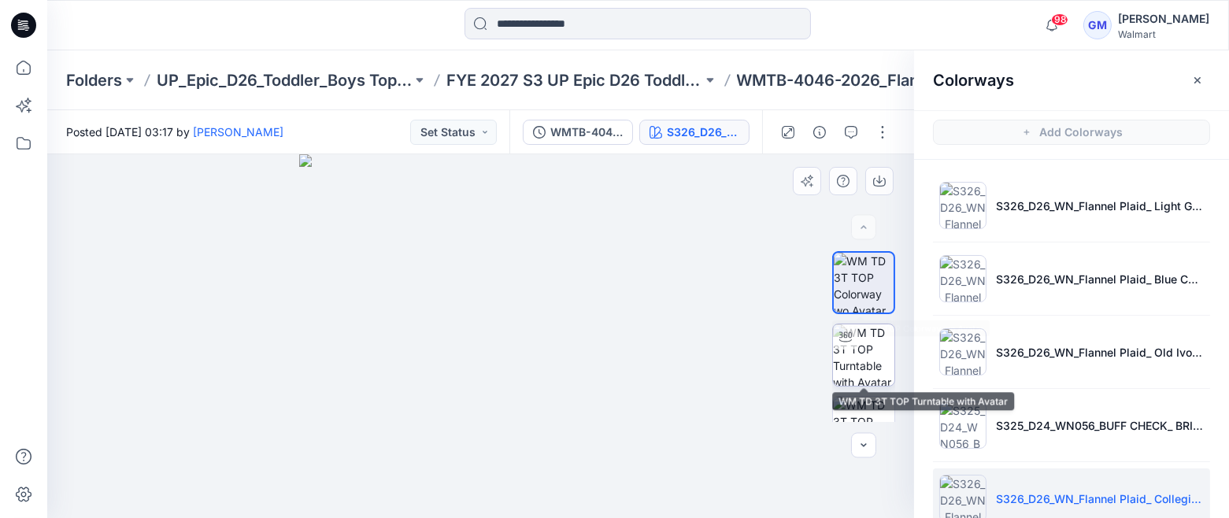
click at [852, 354] on img at bounding box center [863, 354] width 61 height 61
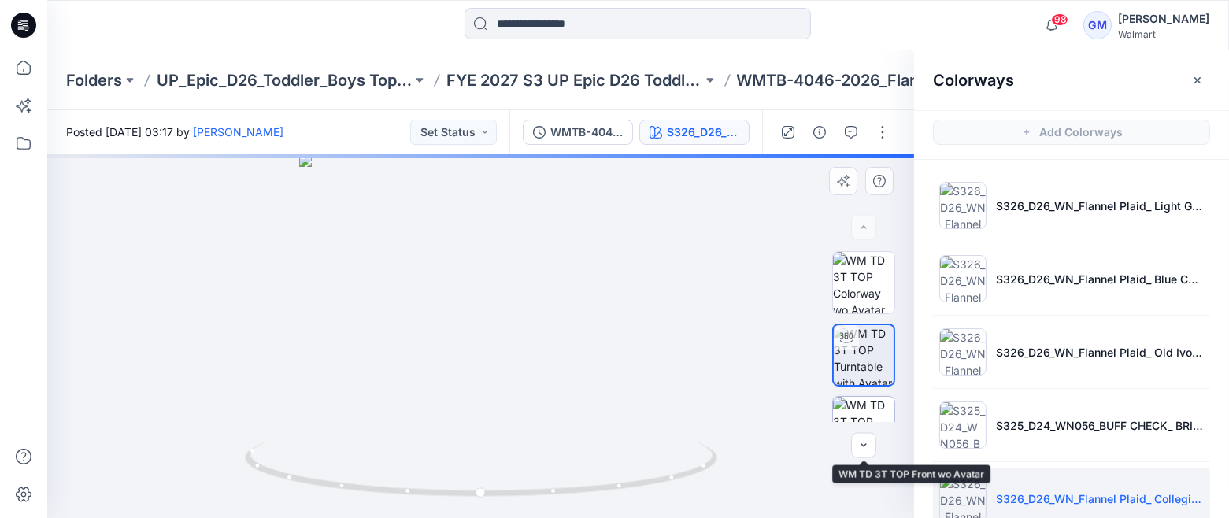
click at [858, 402] on img at bounding box center [863, 427] width 61 height 61
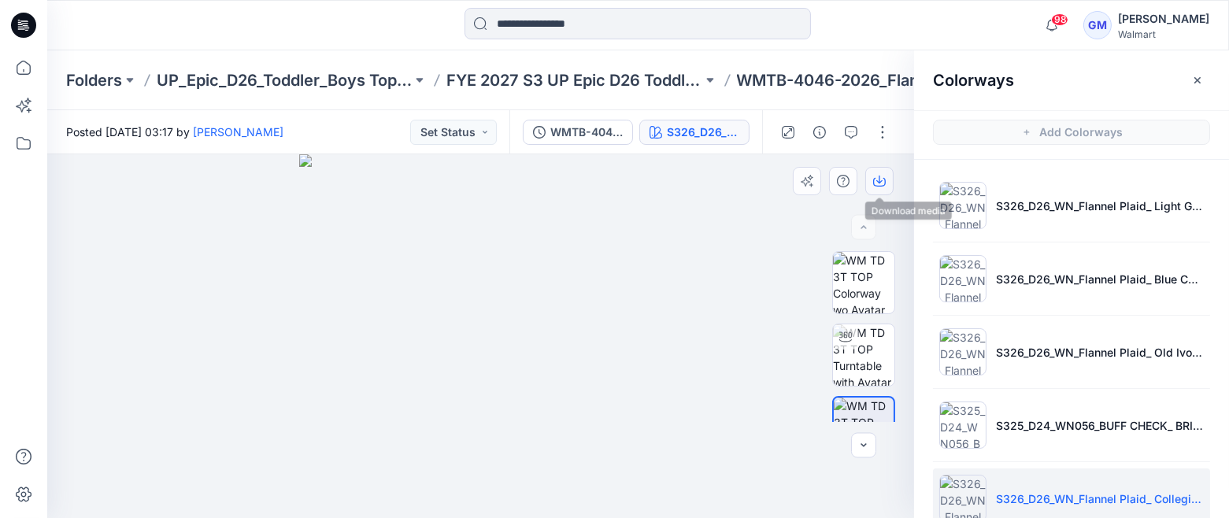
click at [883, 180] on icon "button" at bounding box center [879, 181] width 13 height 13
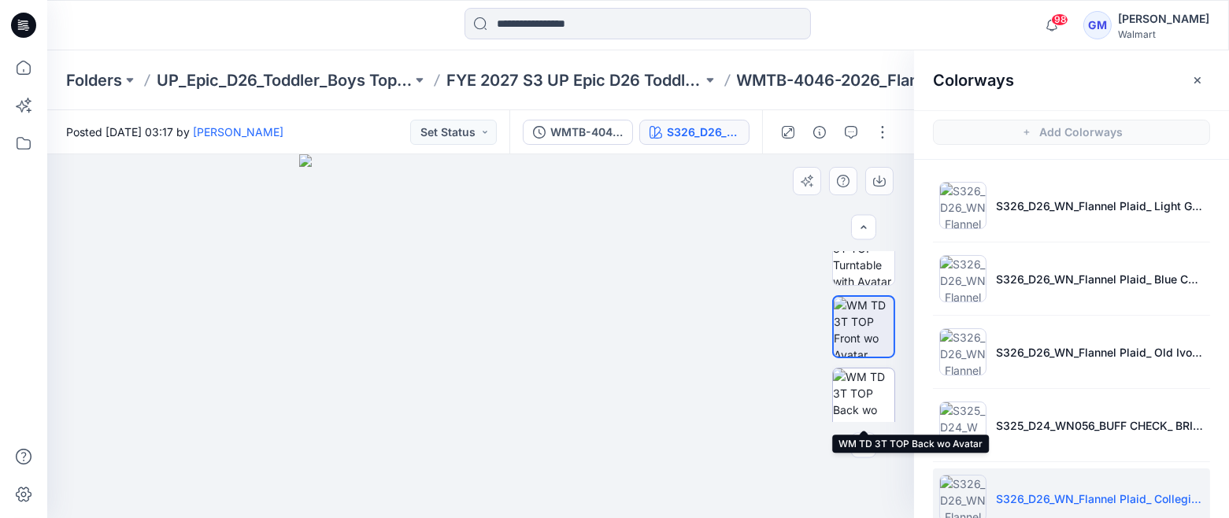
scroll to position [105, 0]
click at [850, 387] on img at bounding box center [863, 396] width 61 height 61
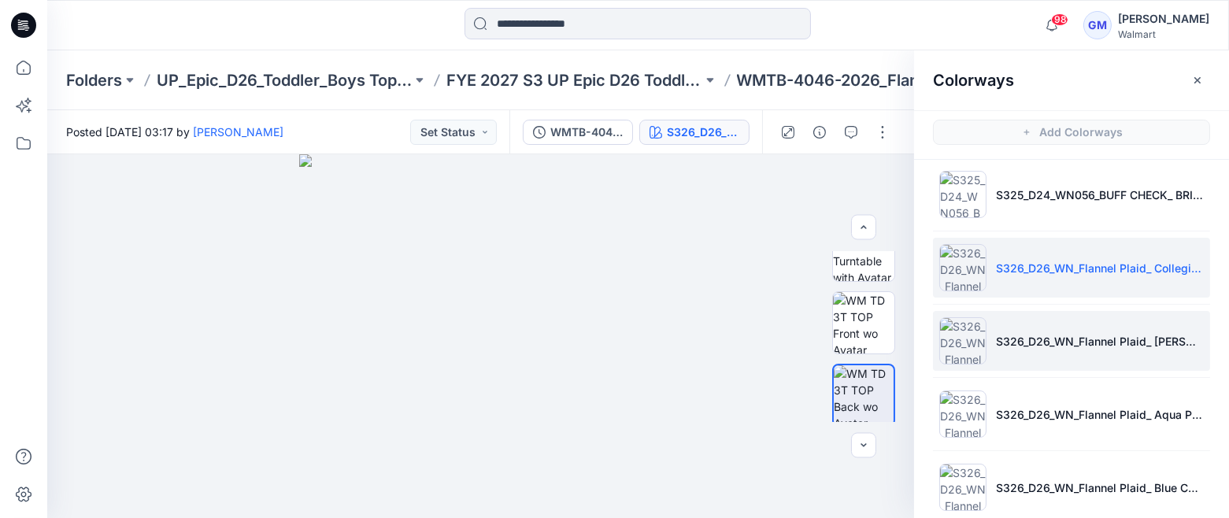
drag, startPoint x: 956, startPoint y: 352, endPoint x: 944, endPoint y: 344, distance: 14.2
click at [956, 352] on img at bounding box center [962, 340] width 47 height 47
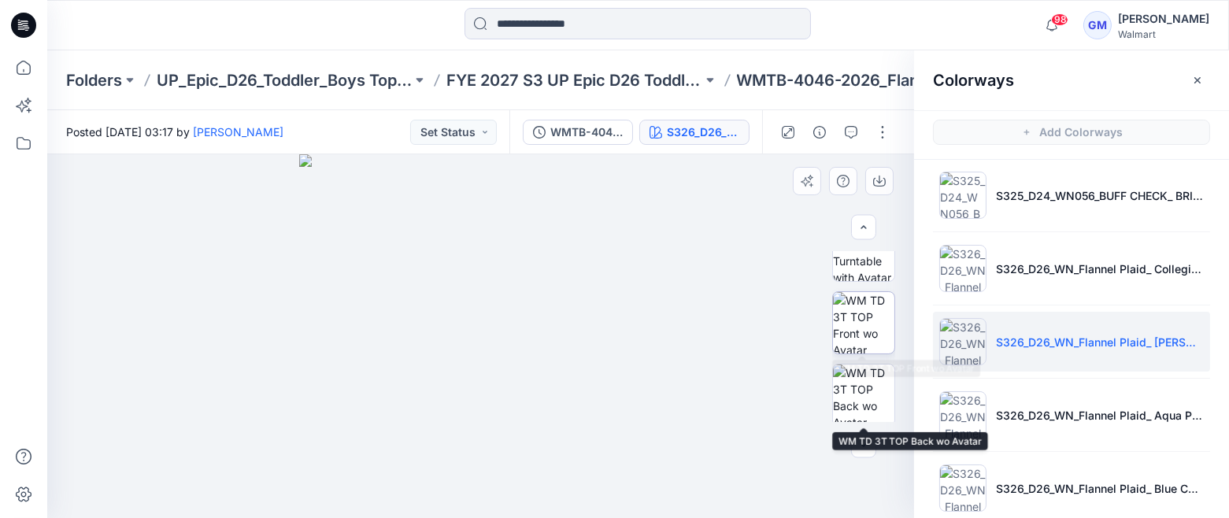
click at [873, 308] on img at bounding box center [863, 322] width 61 height 61
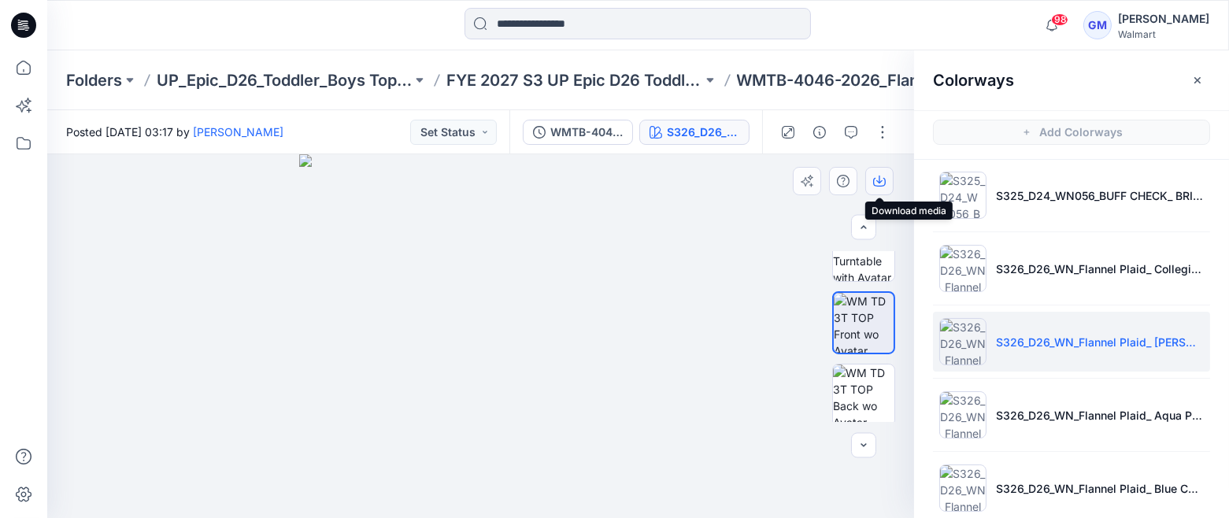
click at [876, 180] on icon "button" at bounding box center [879, 181] width 13 height 13
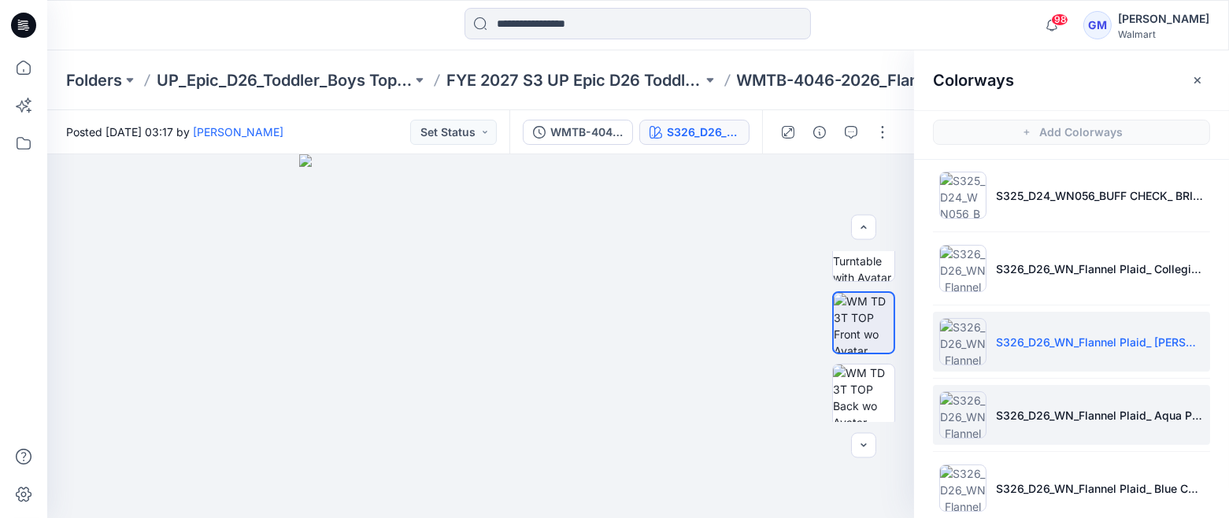
click at [965, 413] on img at bounding box center [962, 414] width 47 height 47
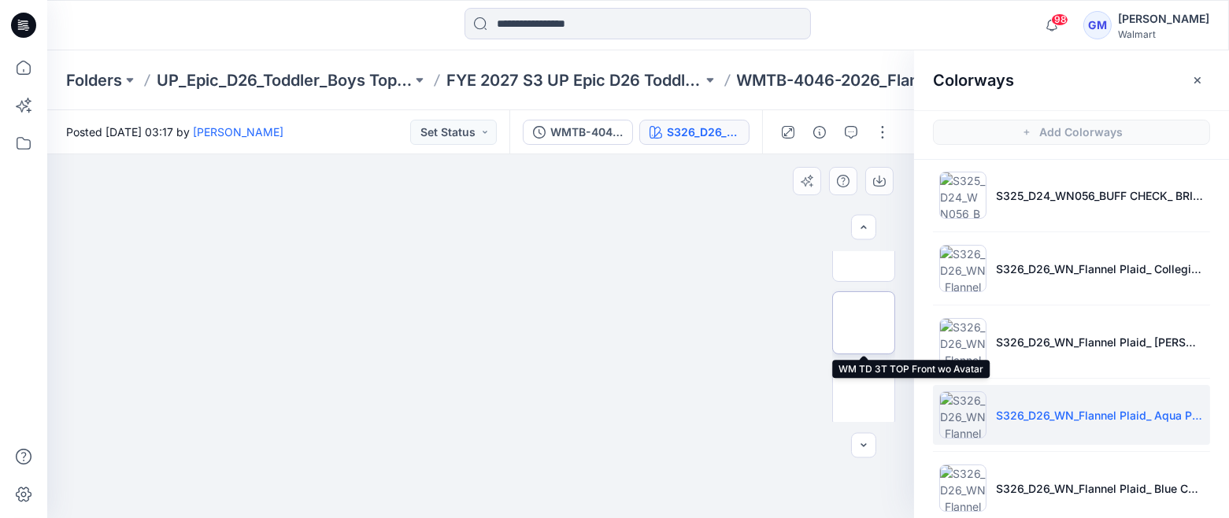
drag, startPoint x: 853, startPoint y: 311, endPoint x: 854, endPoint y: 292, distance: 19.0
click at [853, 311] on img at bounding box center [863, 322] width 61 height 61
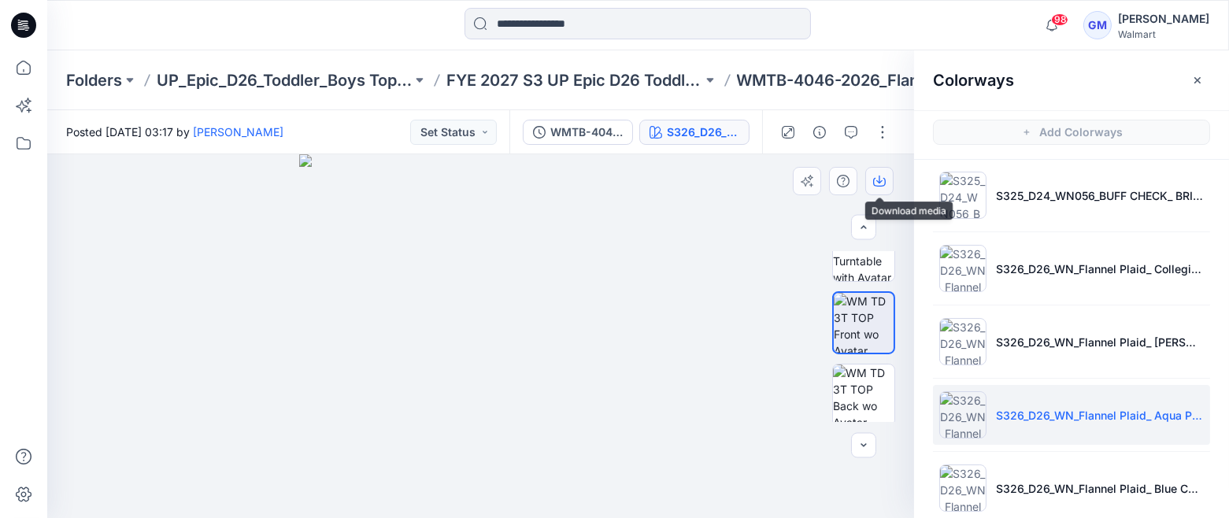
click at [880, 184] on icon "button" at bounding box center [879, 181] width 13 height 13
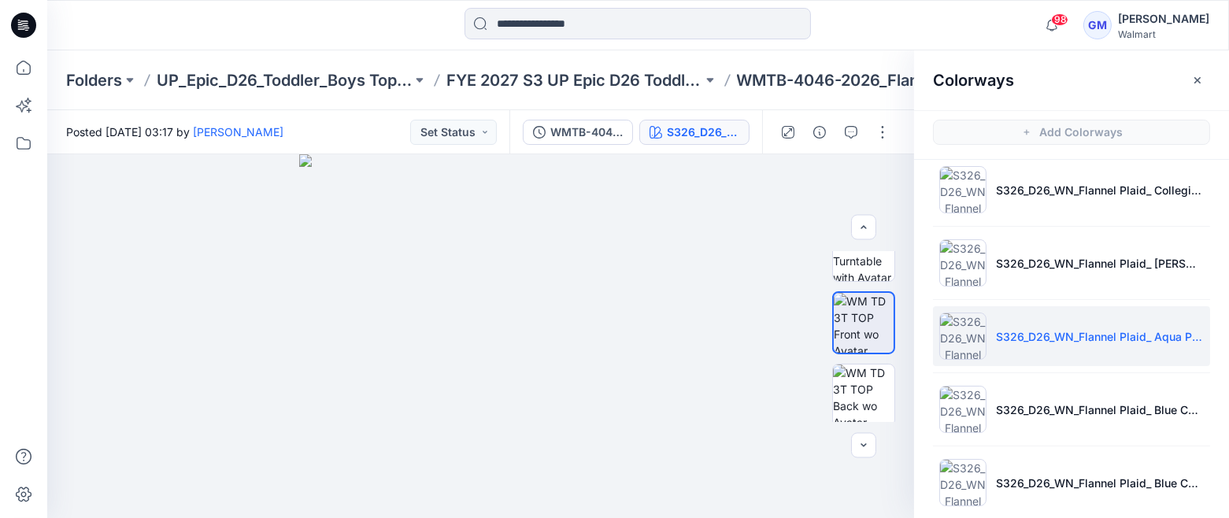
scroll to position [317, 0]
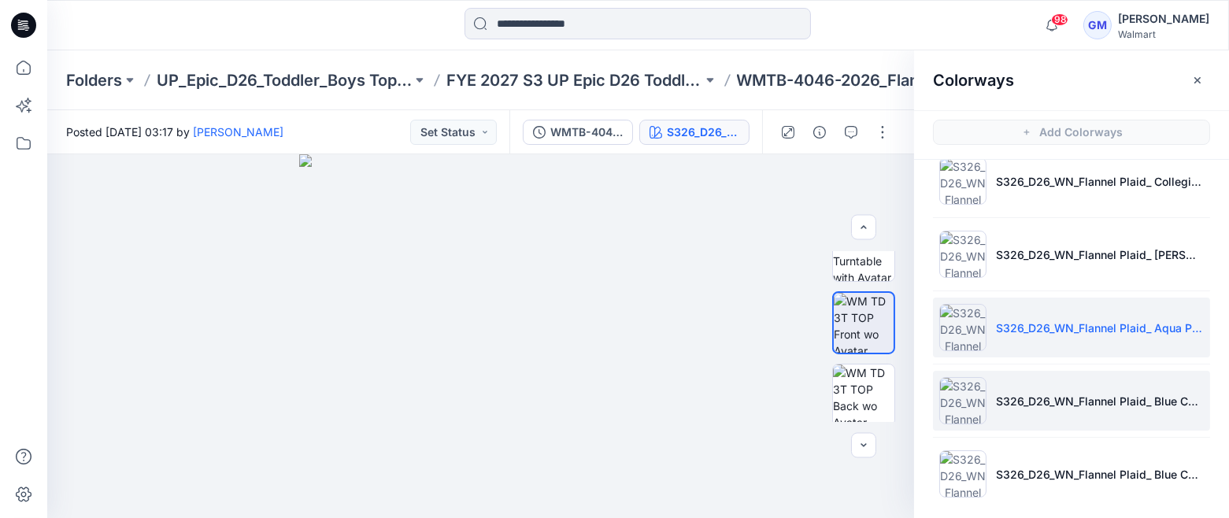
click at [1054, 406] on li "S326_D26_WN_Flannel Plaid_ Blue Cove_G2970D" at bounding box center [1071, 401] width 277 height 60
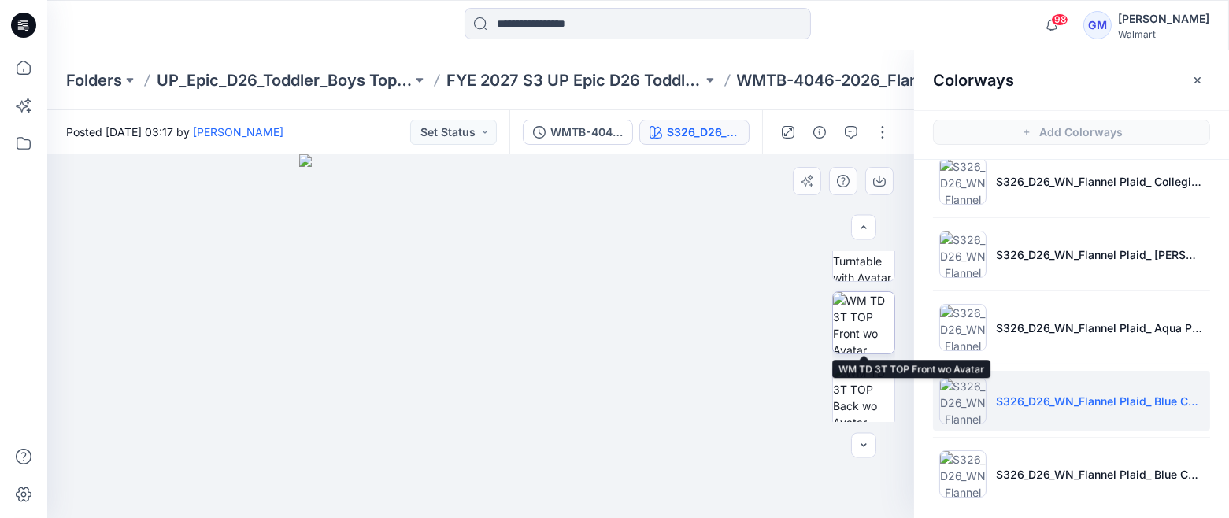
click at [862, 311] on img at bounding box center [863, 322] width 61 height 61
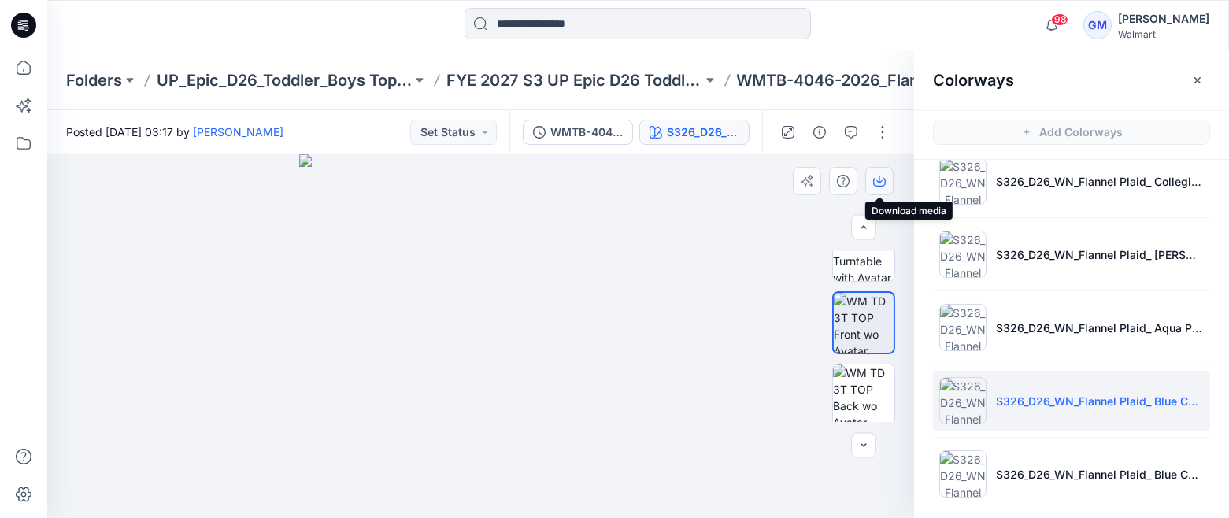
drag, startPoint x: 881, startPoint y: 181, endPoint x: 883, endPoint y: 193, distance: 12.0
click at [881, 181] on icon "button" at bounding box center [879, 180] width 6 height 8
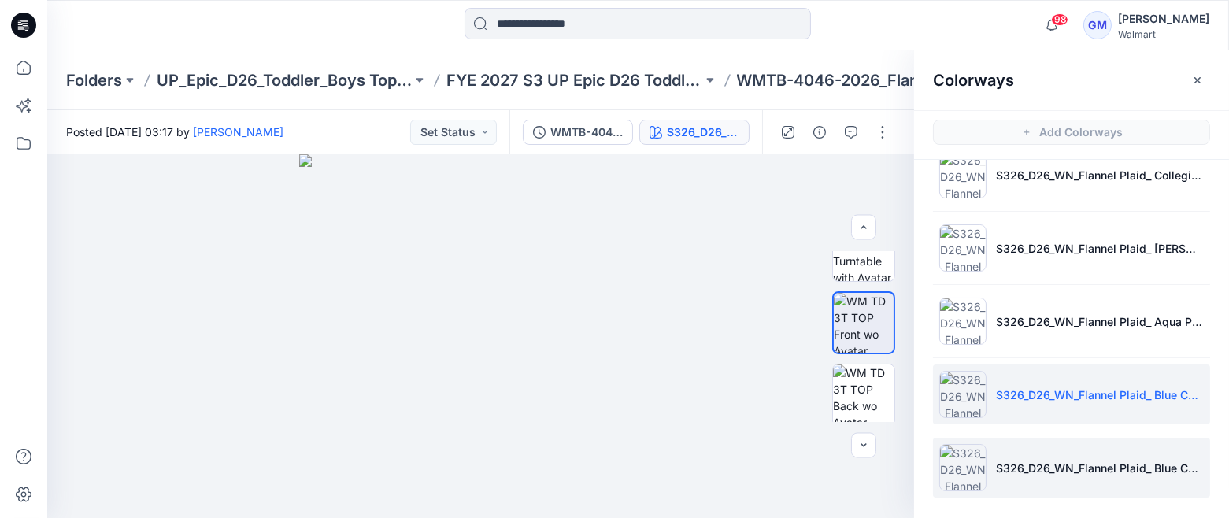
click at [961, 446] on img at bounding box center [962, 467] width 47 height 47
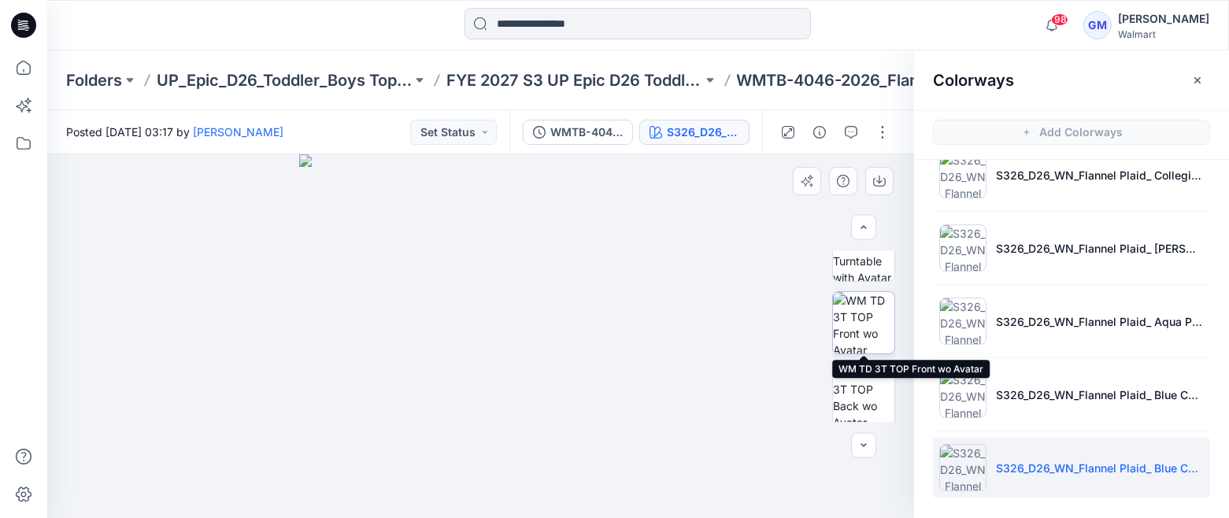
click at [846, 307] on img at bounding box center [863, 322] width 61 height 61
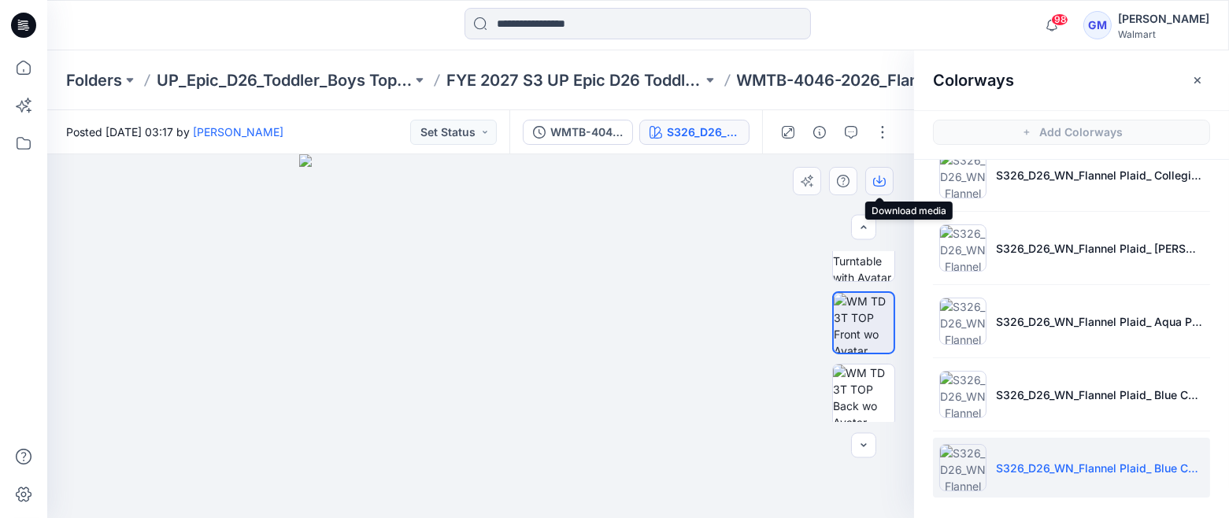
click at [877, 177] on icon "button" at bounding box center [879, 181] width 13 height 13
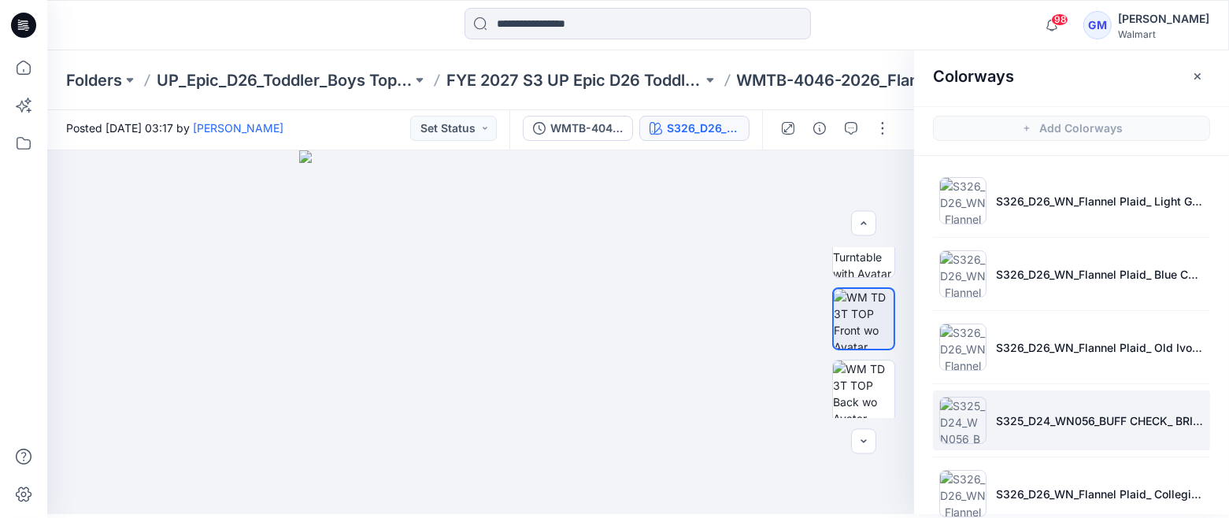
scroll to position [0, 0]
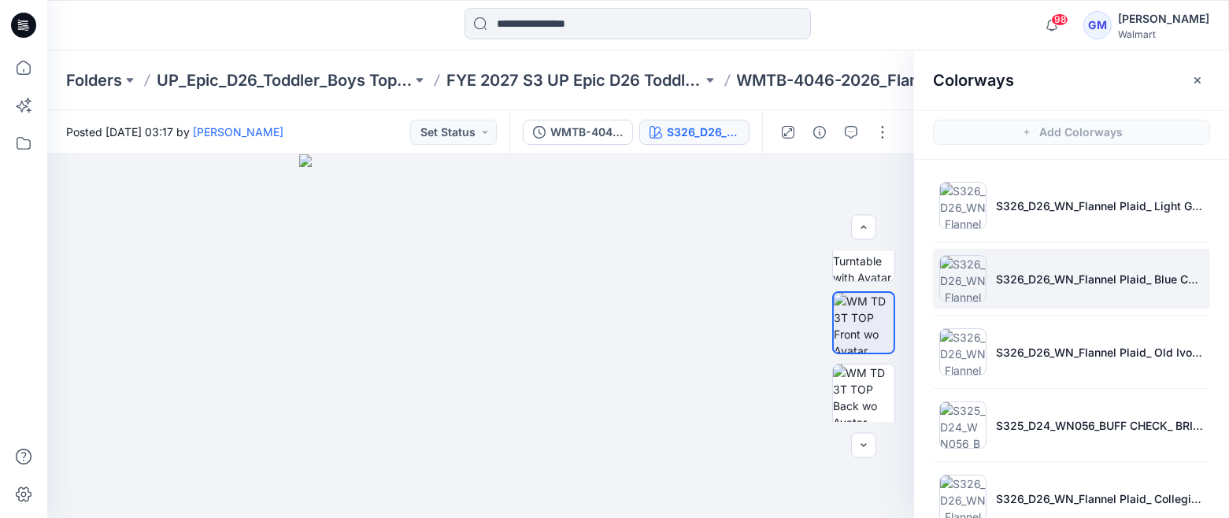
click at [959, 272] on img at bounding box center [962, 278] width 47 height 47
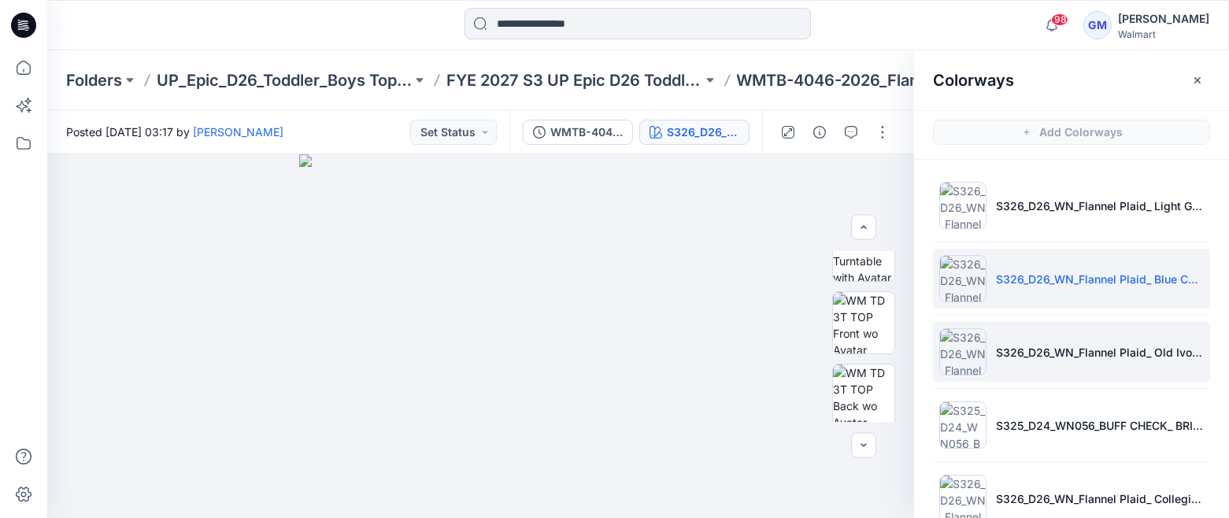
click at [964, 348] on img at bounding box center [962, 351] width 47 height 47
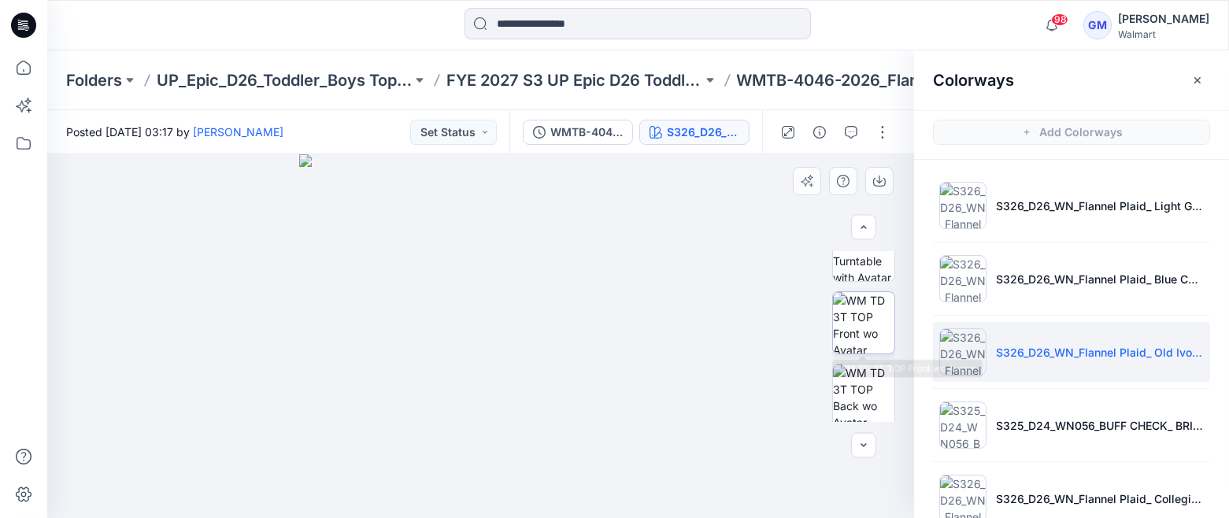
click at [861, 301] on img at bounding box center [863, 322] width 61 height 61
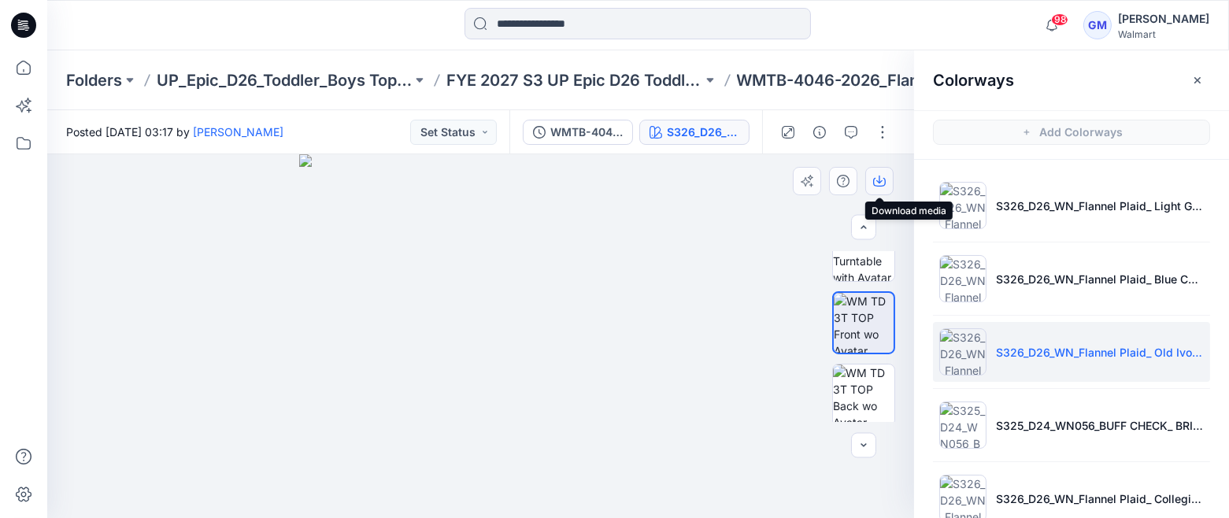
drag, startPoint x: 881, startPoint y: 179, endPoint x: 887, endPoint y: 190, distance: 12.7
click at [880, 179] on icon "button" at bounding box center [879, 181] width 13 height 13
